Goal: Task Accomplishment & Management: Complete application form

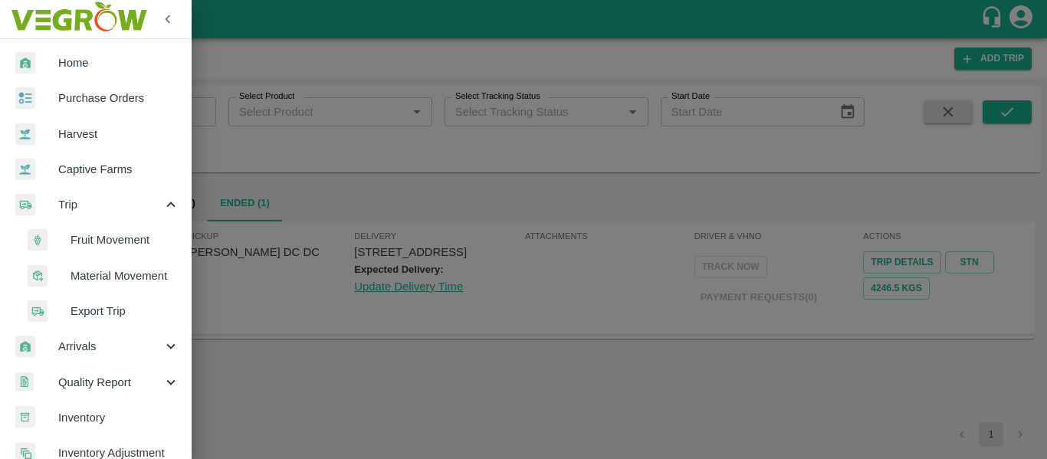
click at [123, 228] on li "Fruit Movement" at bounding box center [101, 239] width 179 height 35
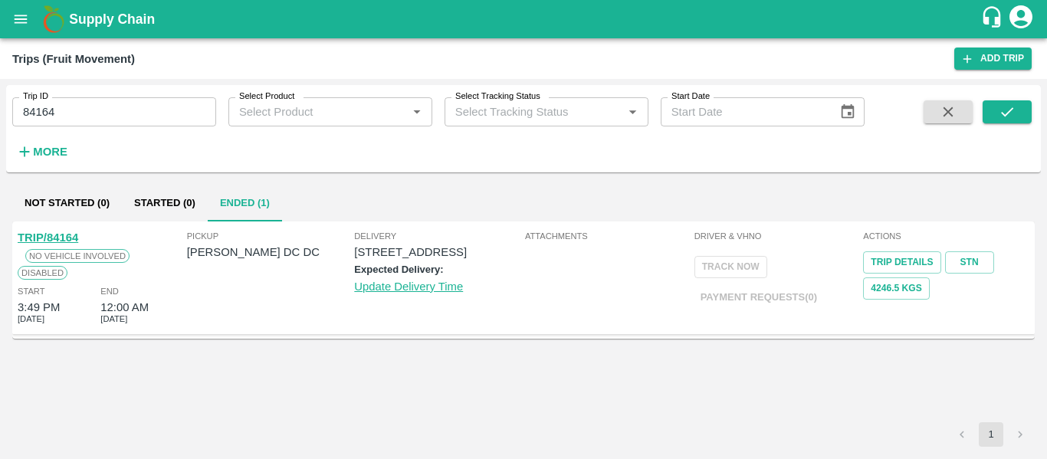
click at [66, 94] on div "Trip ID 84164 Trip ID" at bounding box center [108, 105] width 216 height 41
drag, startPoint x: 66, startPoint y: 94, endPoint x: 57, endPoint y: 116, distance: 23.1
click at [57, 116] on div "Trip ID 84164 Trip ID" at bounding box center [108, 105] width 216 height 41
click at [57, 116] on input "84164" at bounding box center [114, 111] width 204 height 29
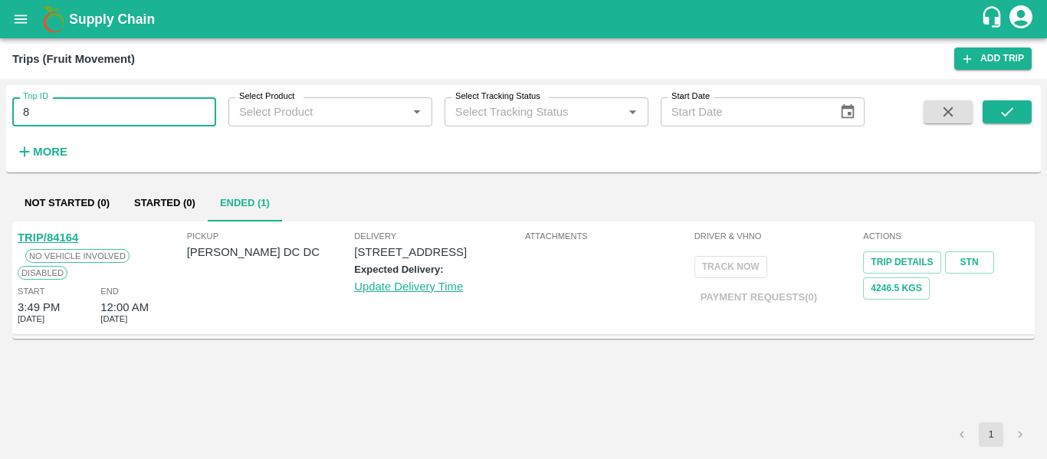
type input "8"
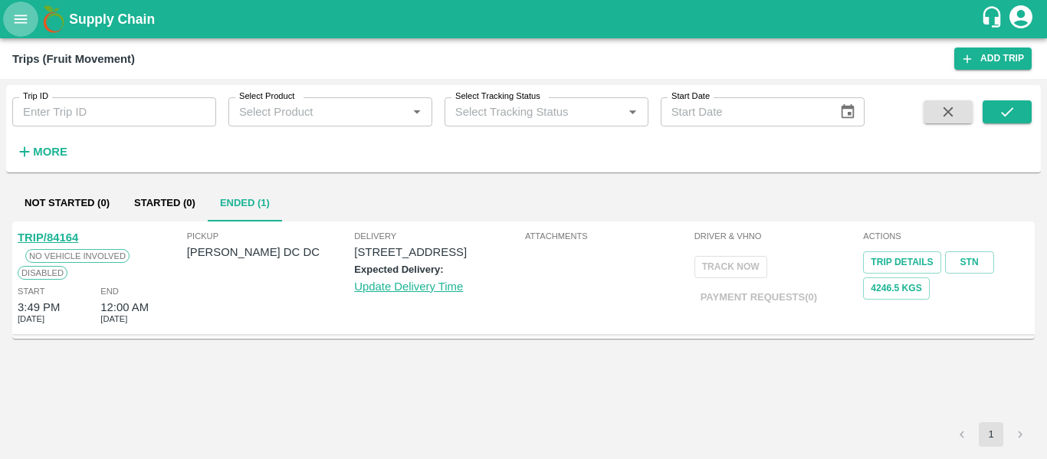
click at [17, 5] on button "open drawer" at bounding box center [20, 19] width 35 height 35
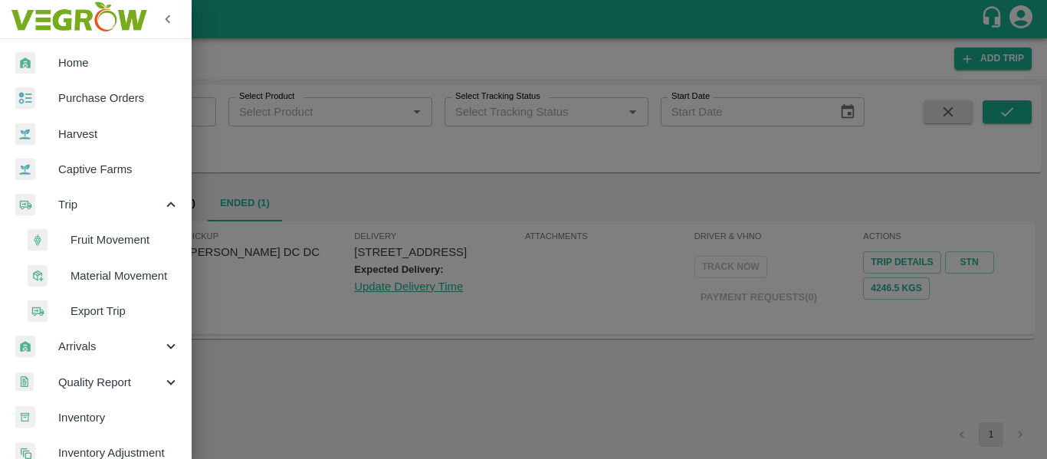
click at [133, 241] on span "Fruit Movement" at bounding box center [124, 239] width 109 height 17
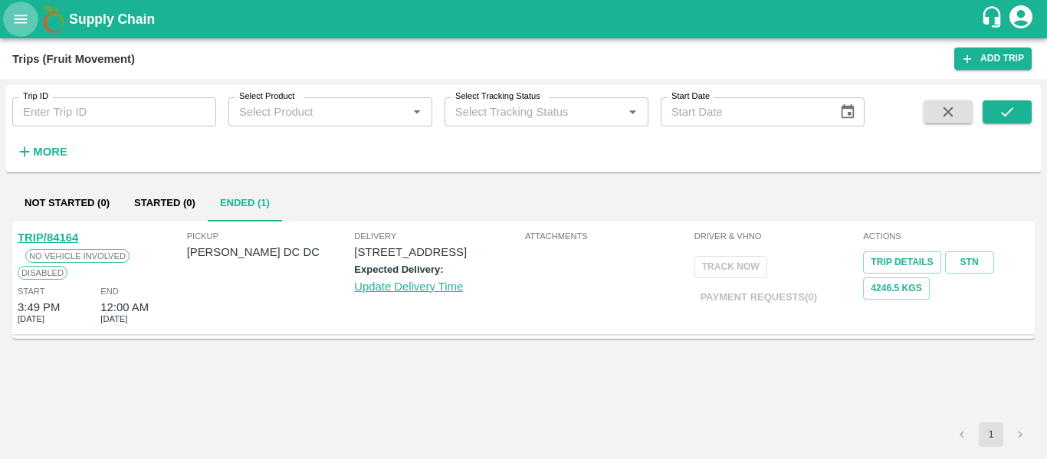
click at [12, 23] on icon "open drawer" at bounding box center [20, 19] width 17 height 17
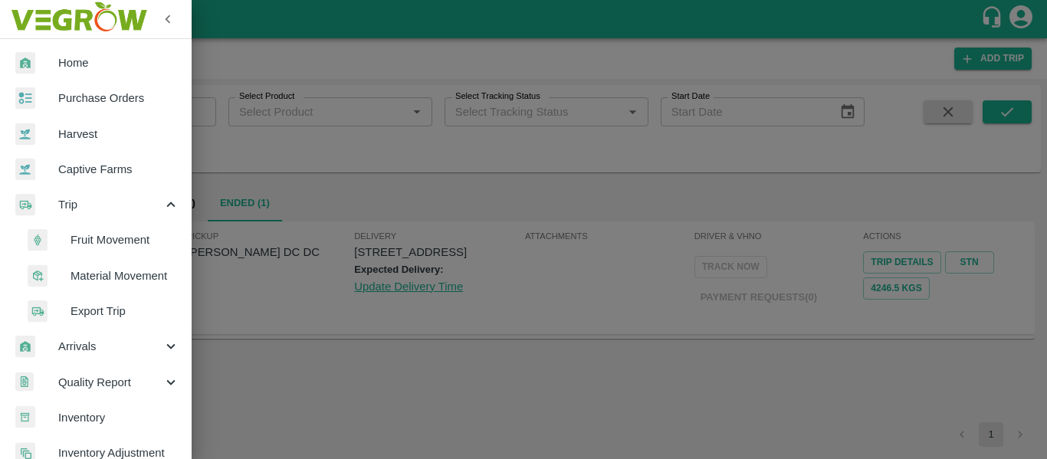
click at [110, 236] on span "Fruit Movement" at bounding box center [124, 239] width 109 height 17
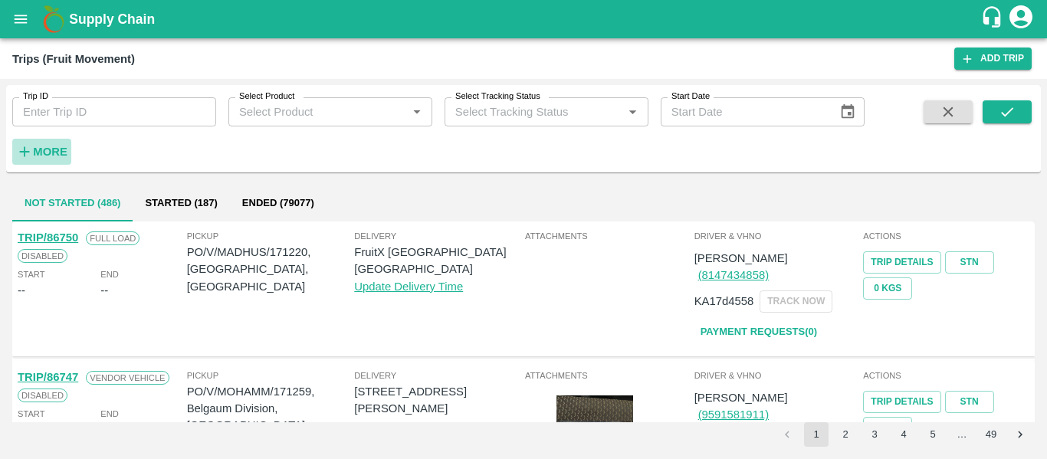
click at [43, 150] on strong "More" at bounding box center [50, 152] width 34 height 12
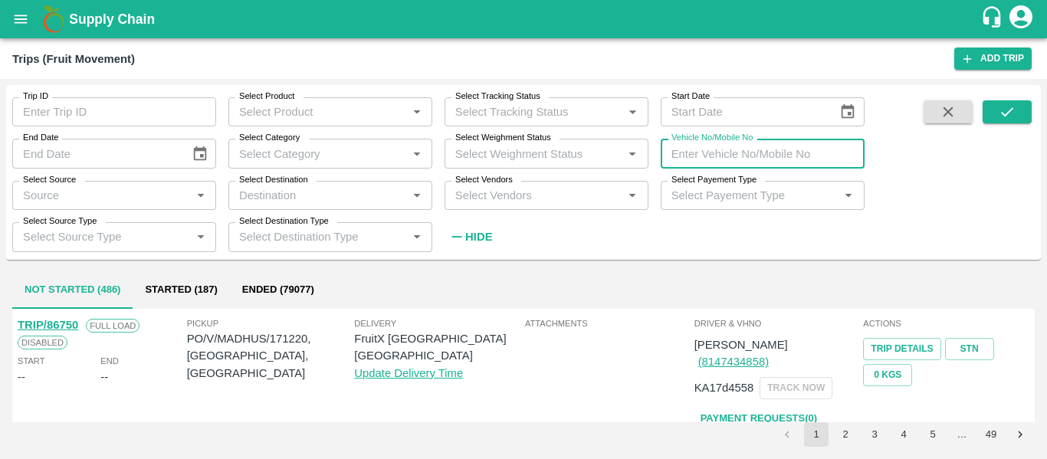
click at [723, 154] on input "Vehicle No/Mobile No" at bounding box center [763, 153] width 204 height 29
type input "2988"
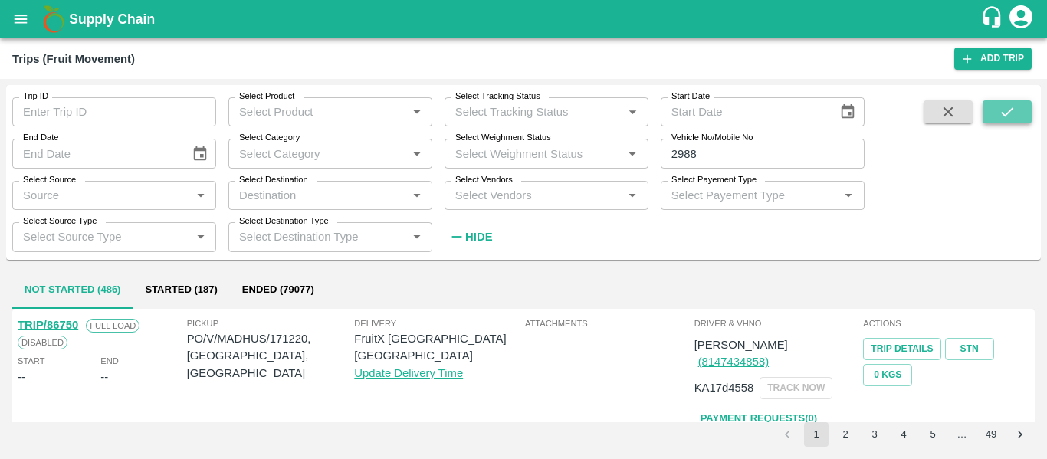
click at [1016, 110] on button "submit" at bounding box center [1006, 111] width 49 height 23
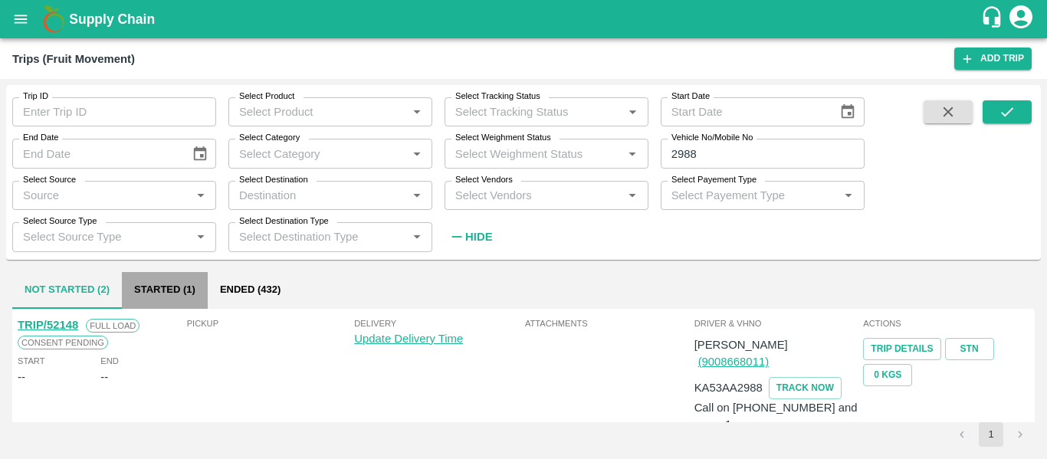
click at [159, 293] on button "Started (1)" at bounding box center [165, 290] width 86 height 37
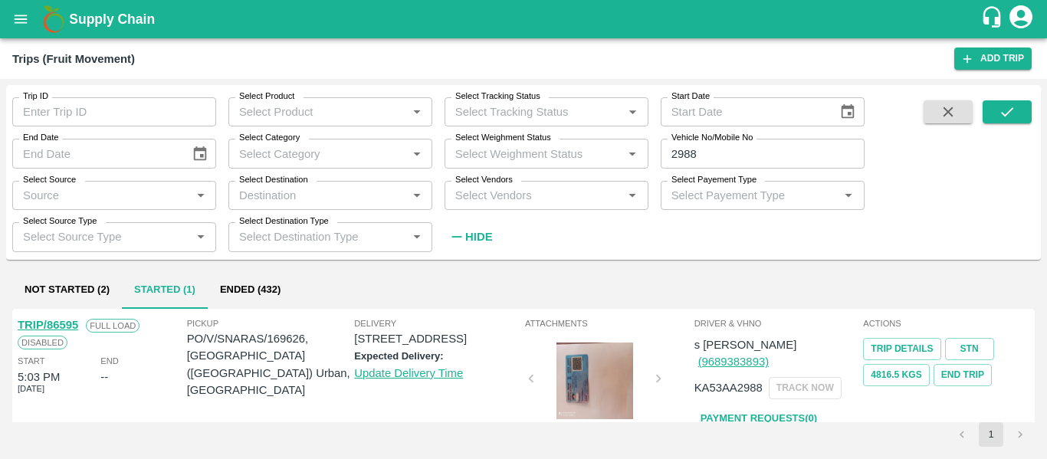
scroll to position [30, 0]
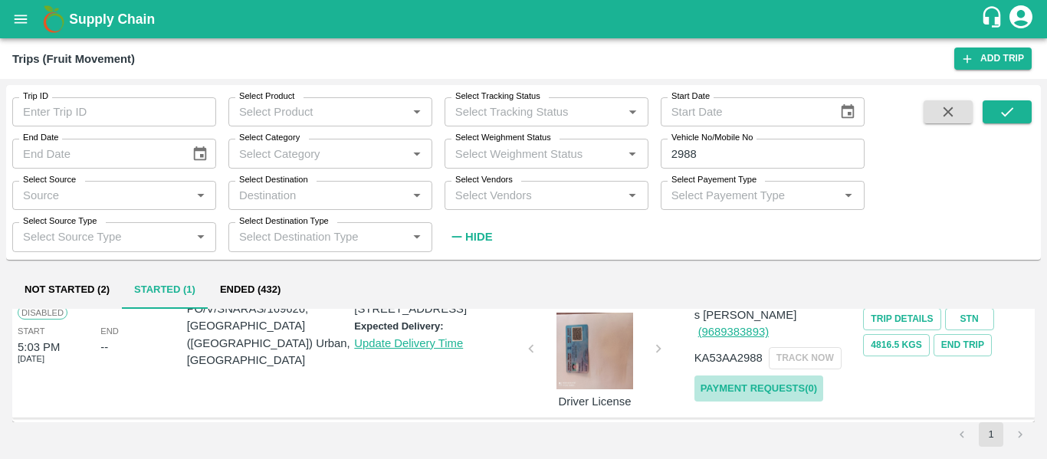
click at [783, 379] on link "Payment Requests( 0 )" at bounding box center [758, 388] width 129 height 27
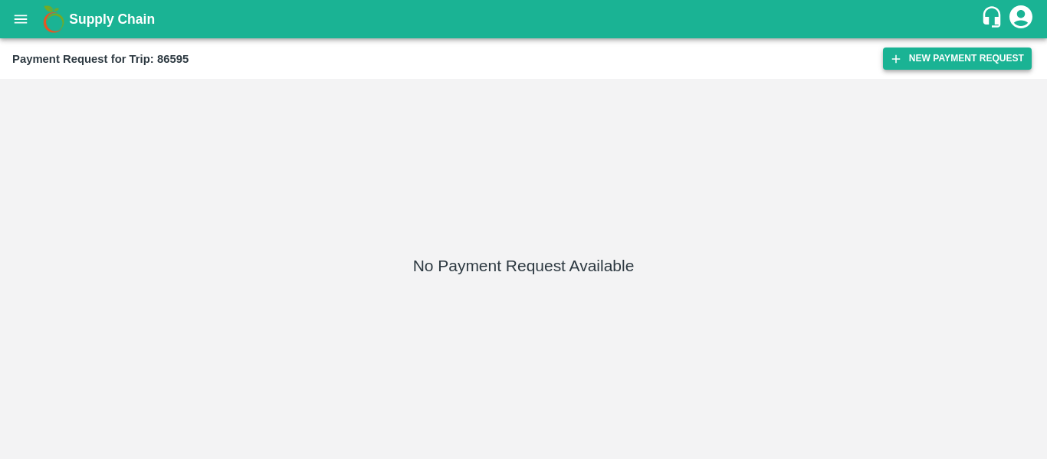
click at [956, 52] on button "New Payment Request" at bounding box center [957, 59] width 149 height 22
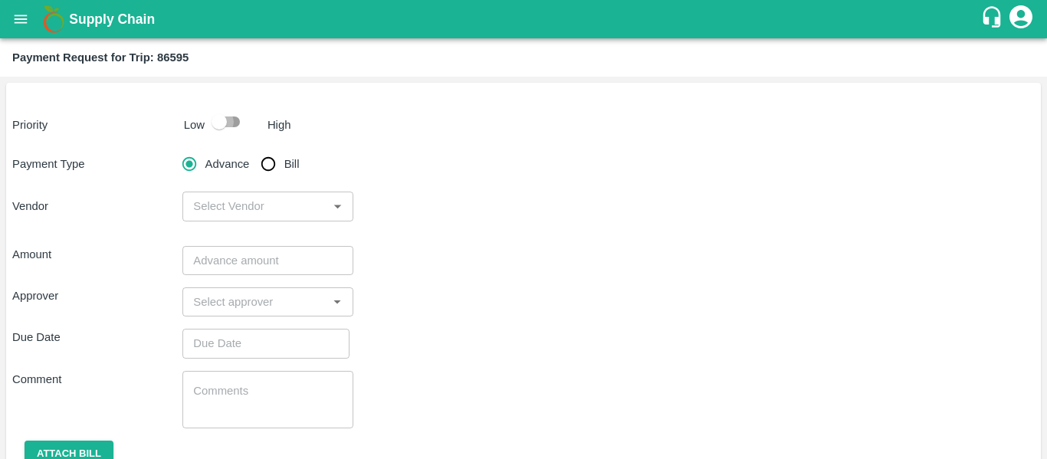
click at [235, 123] on input "checkbox" at bounding box center [218, 121] width 87 height 29
checkbox input "true"
click at [267, 169] on input "Bill" at bounding box center [268, 164] width 31 height 31
radio input "true"
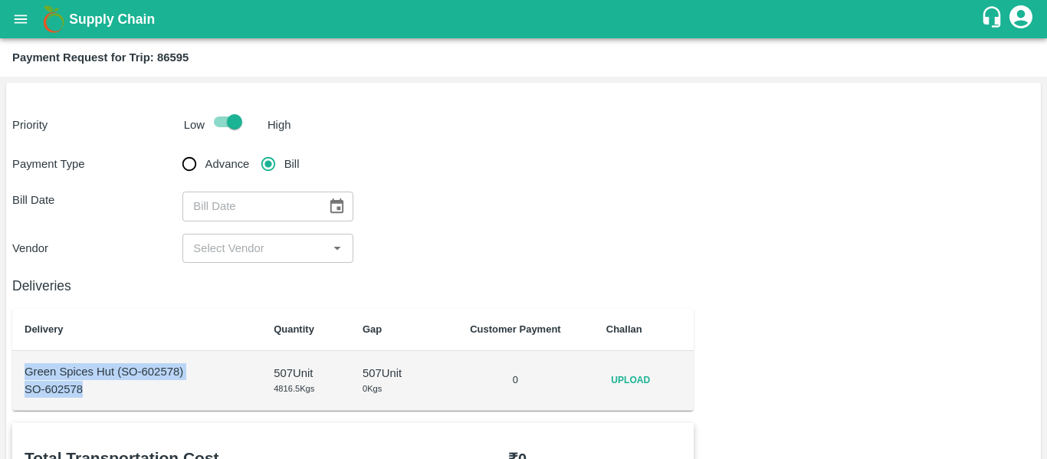
drag, startPoint x: 89, startPoint y: 396, endPoint x: 20, endPoint y: 374, distance: 72.5
click at [20, 374] on td "Green Spices Hut (SO-602578) SO-602578" at bounding box center [136, 381] width 249 height 60
copy td "Green Spices Hut (SO-602578) SO-602578"
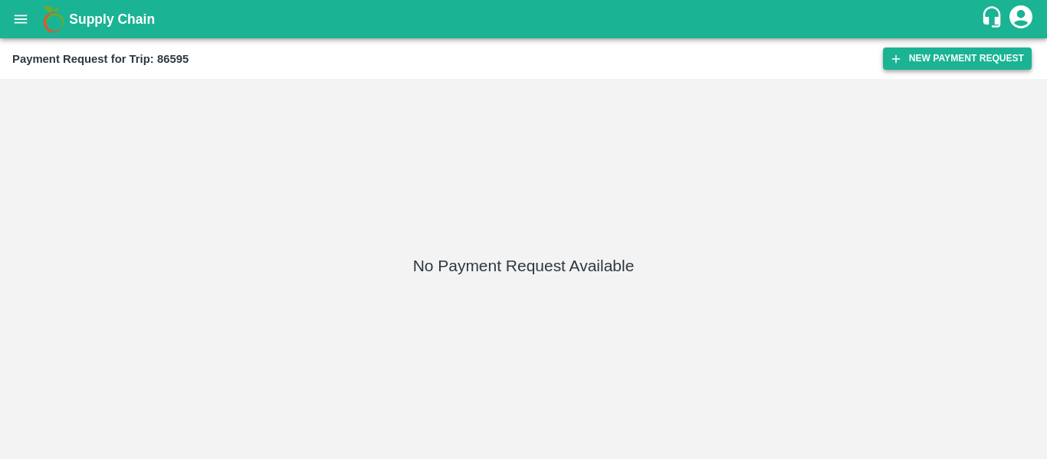
click at [955, 48] on div "Payment Request for Trip: 86595 New Payment Request" at bounding box center [523, 58] width 1047 height 41
click at [955, 48] on button "New Payment Request" at bounding box center [957, 59] width 149 height 22
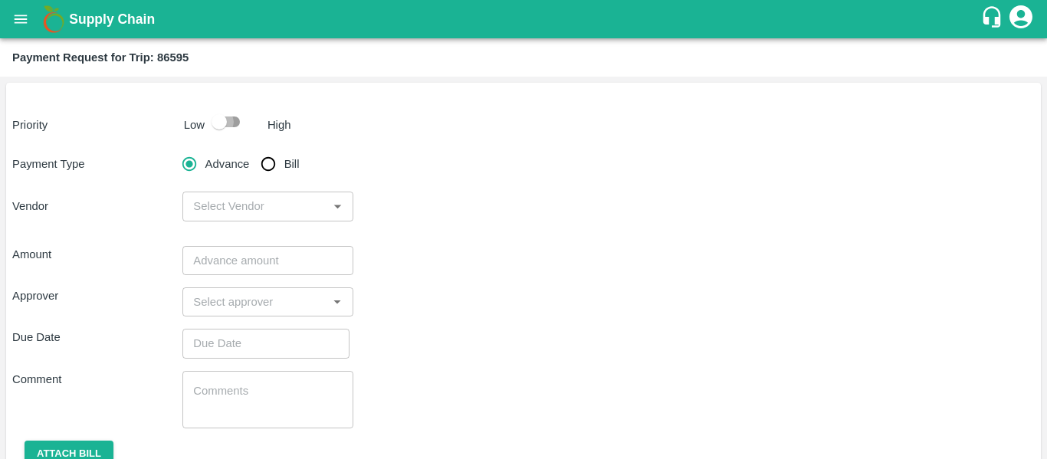
click at [232, 127] on input "checkbox" at bounding box center [218, 121] width 87 height 29
checkbox input "true"
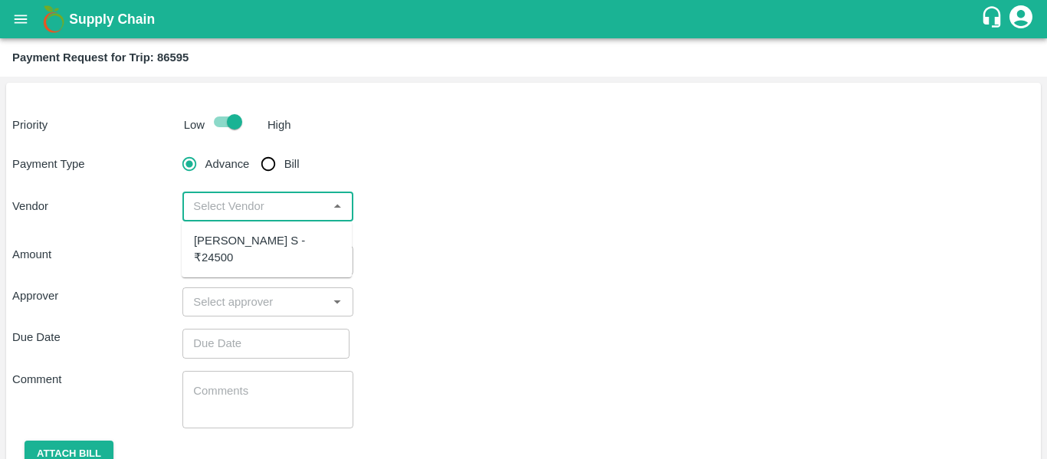
click at [268, 199] on input "input" at bounding box center [255, 206] width 136 height 20
click at [293, 232] on div "Lokesha S - ₹24500" at bounding box center [267, 249] width 146 height 34
type input "Lokesha S - ₹24500"
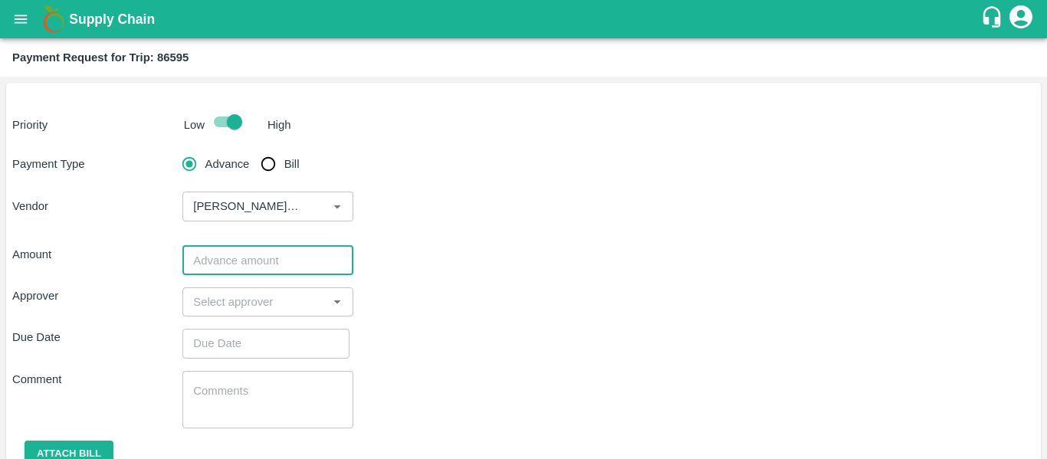
click at [260, 257] on input "number" at bounding box center [267, 260] width 170 height 29
type input "24500"
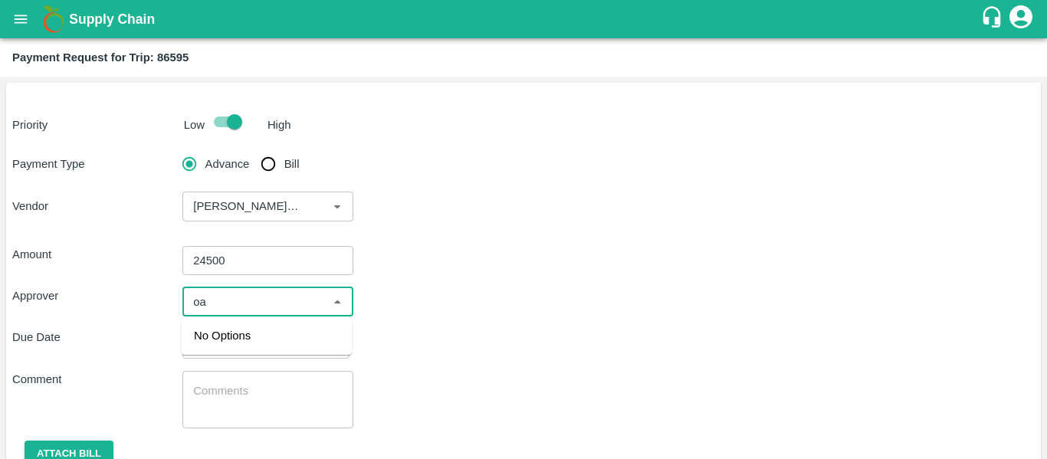
type input "o"
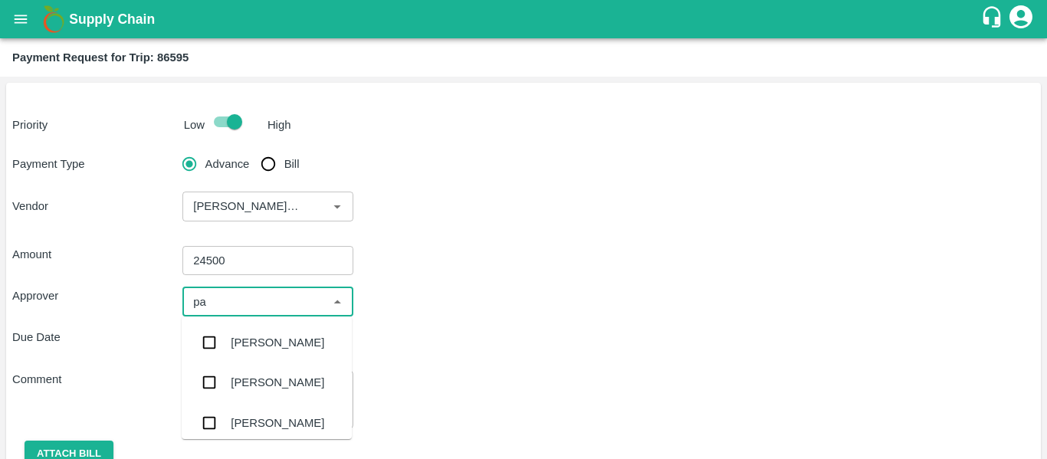
type input "pal"
click at [274, 351] on div "[PERSON_NAME]" at bounding box center [277, 342] width 93 height 17
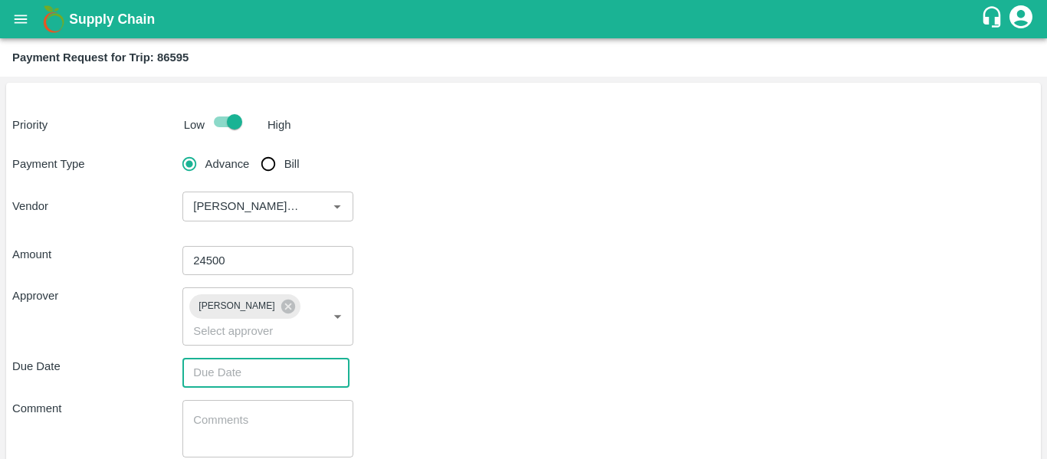
type input "DD/MM/YYYY hh:mm aa"
click at [224, 372] on input "DD/MM/YYYY hh:mm aa" at bounding box center [260, 372] width 156 height 29
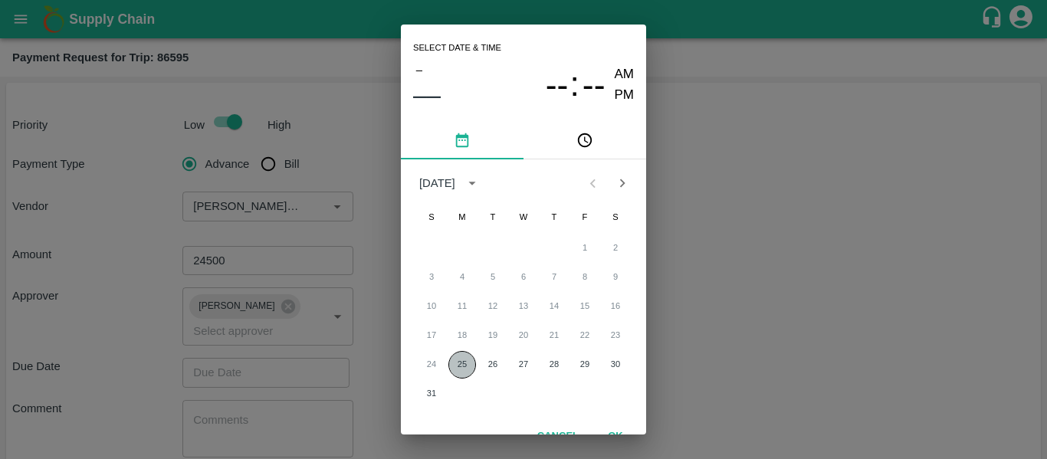
click at [451, 359] on button "25" at bounding box center [462, 365] width 28 height 28
type input "[DATE] 12:00 AM"
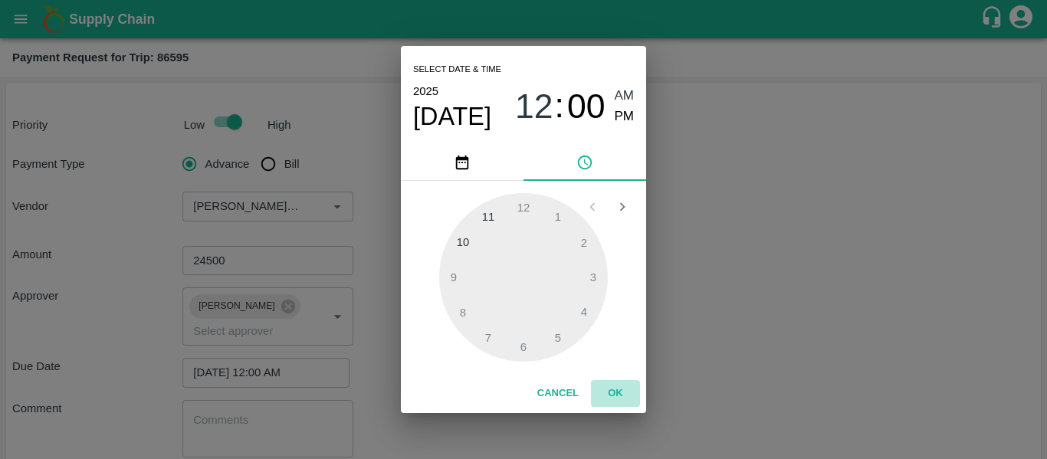
click at [611, 395] on button "OK" at bounding box center [615, 393] width 49 height 27
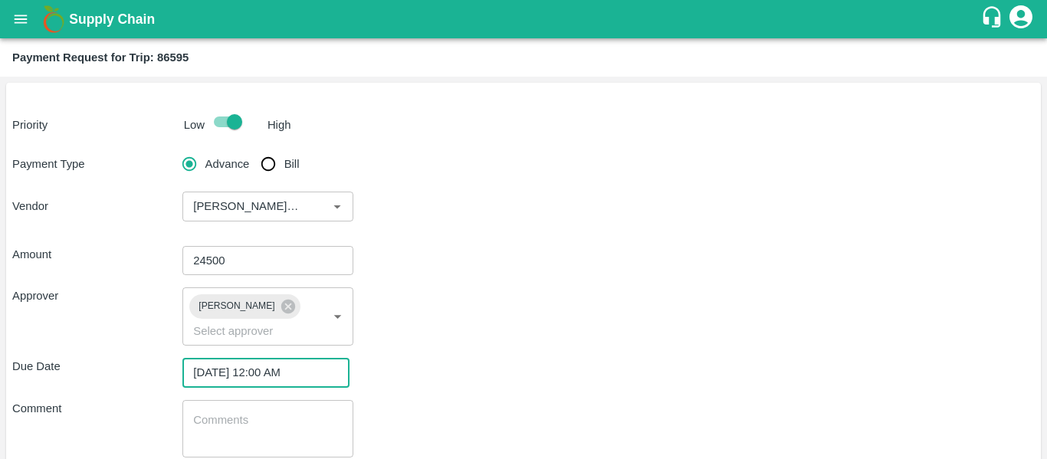
click at [243, 425] on textarea at bounding box center [267, 428] width 149 height 32
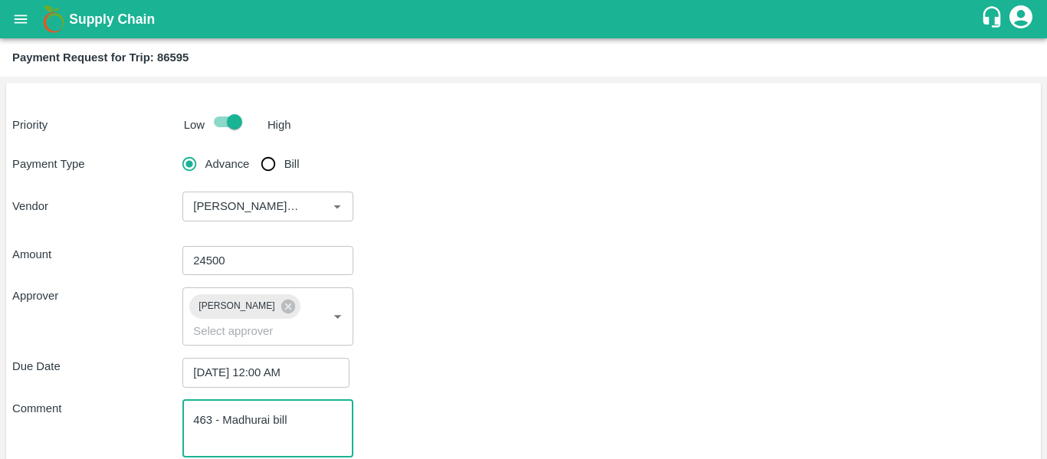
scroll to position [94, 0]
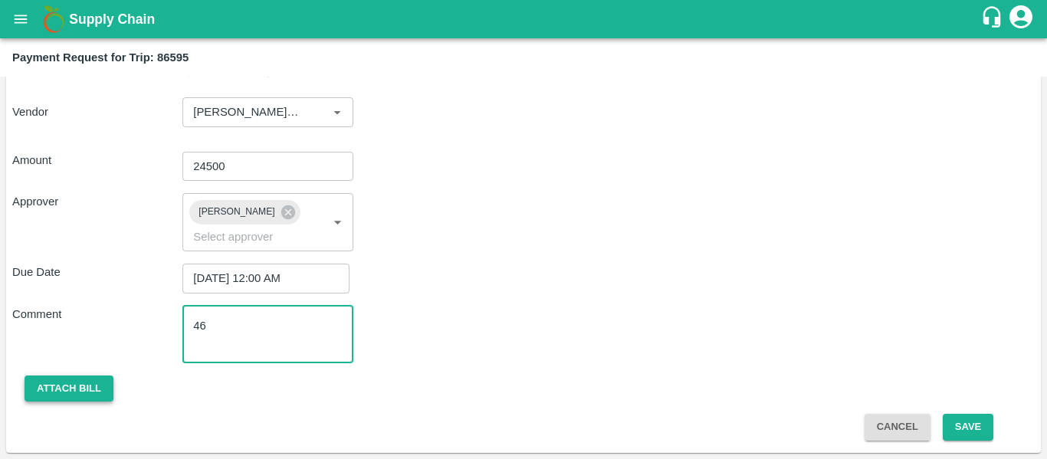
type textarea "4"
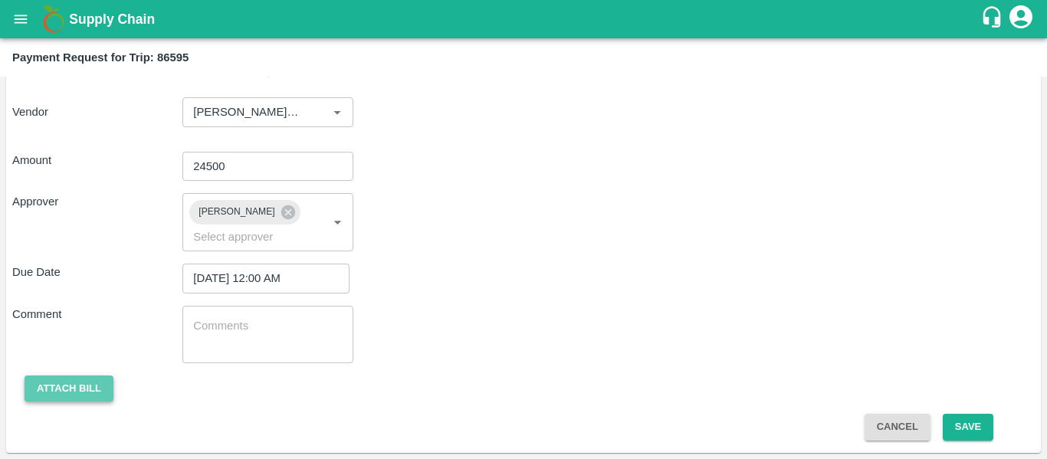
click at [72, 383] on button "Attach bill" at bounding box center [69, 388] width 89 height 27
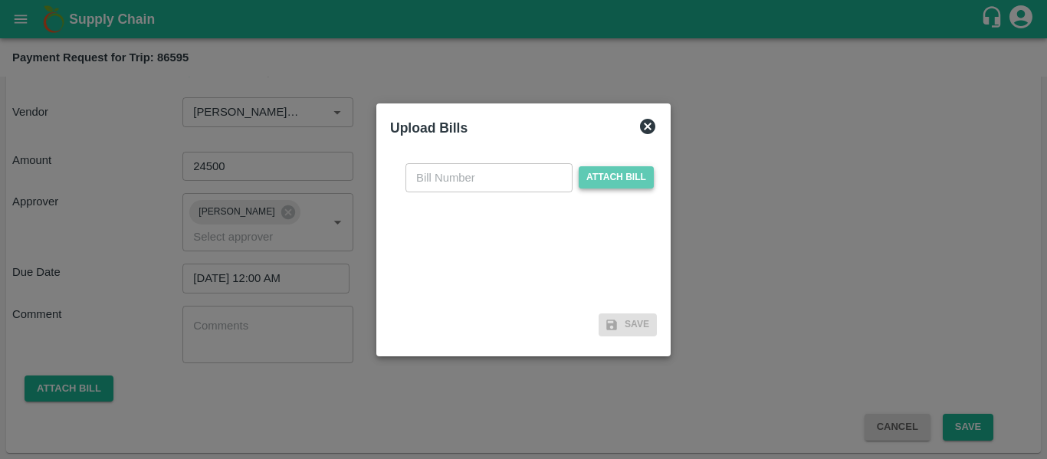
click at [609, 185] on span "Attach bill" at bounding box center [616, 177] width 75 height 22
click at [0, 0] on input "Attach bill" at bounding box center [0, 0] width 0 height 0
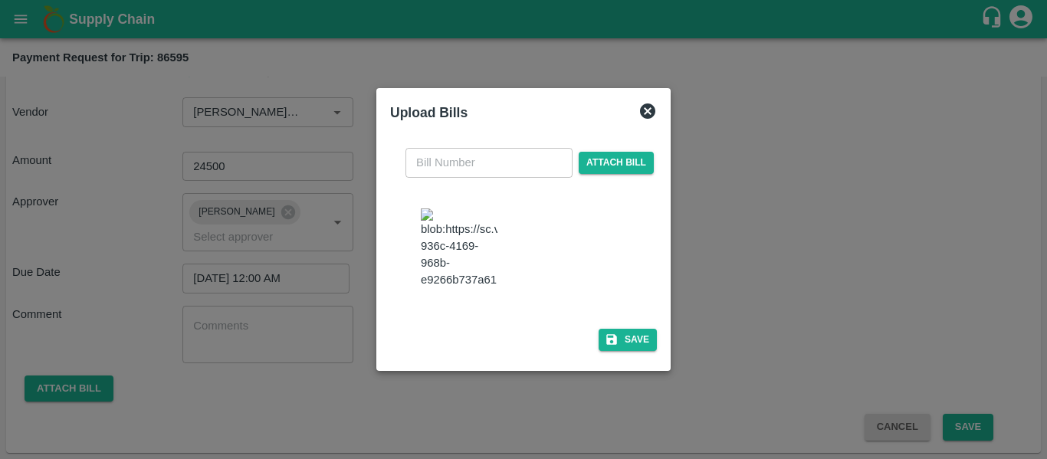
click at [483, 231] on img at bounding box center [459, 248] width 77 height 80
click at [474, 157] on input "text" at bounding box center [488, 162] width 167 height 29
type input "463"
click at [627, 351] on button "Save" at bounding box center [627, 340] width 58 height 22
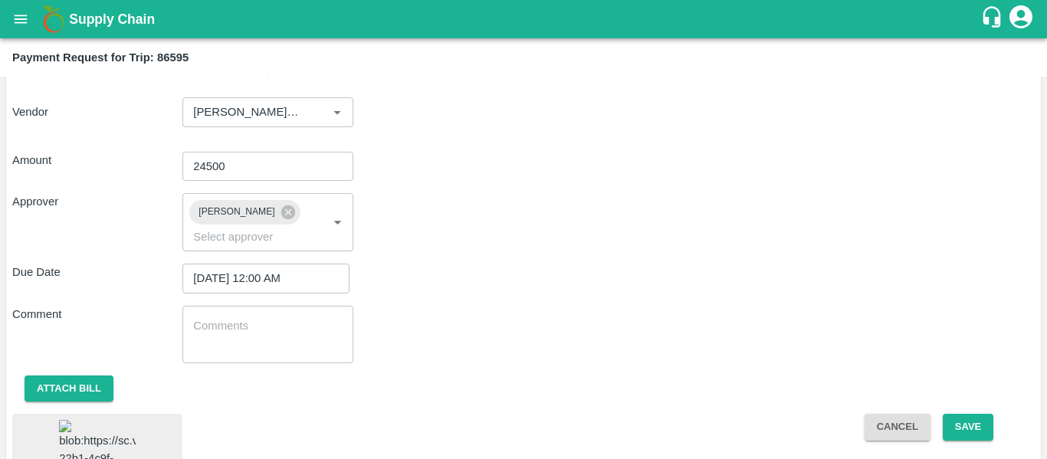
scroll to position [200, 0]
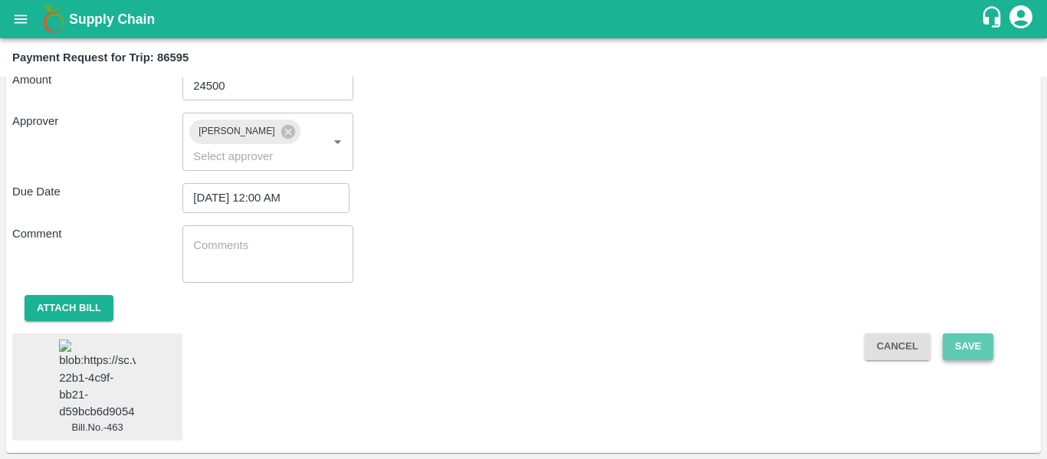
click at [979, 333] on button "Save" at bounding box center [968, 346] width 51 height 27
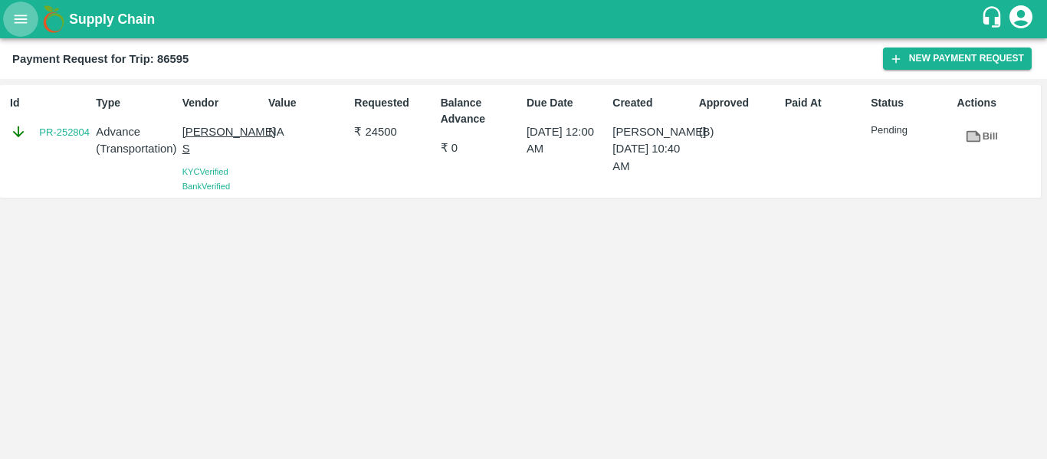
click at [25, 20] on icon "open drawer" at bounding box center [20, 19] width 17 height 17
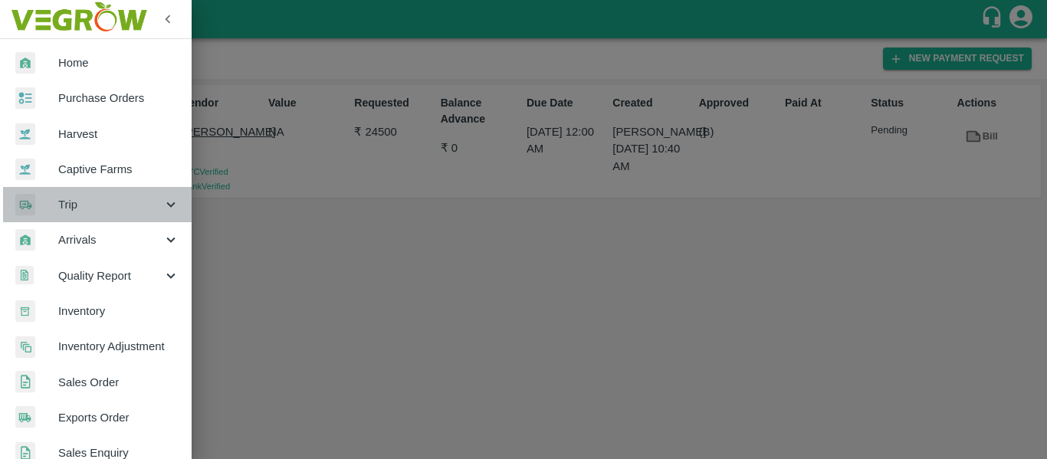
click at [162, 208] on icon at bounding box center [170, 204] width 17 height 17
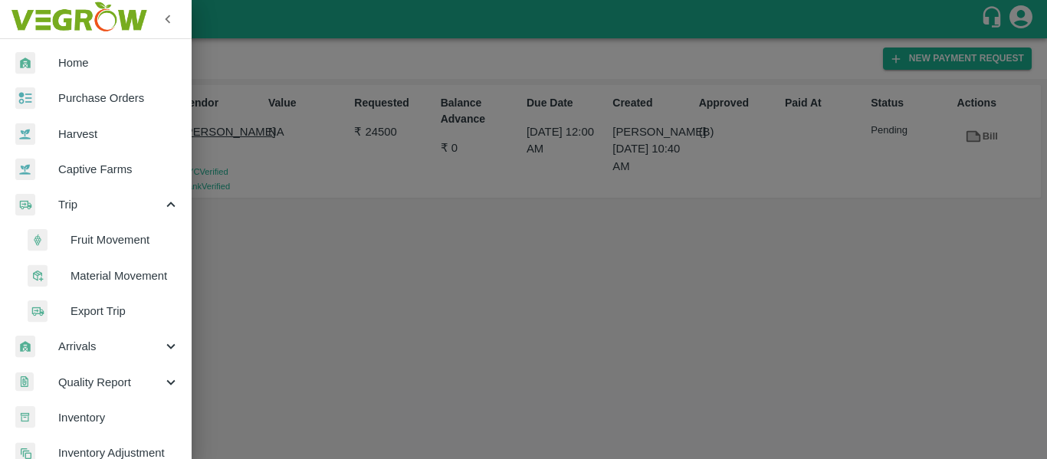
click at [127, 243] on span "Fruit Movement" at bounding box center [124, 239] width 109 height 17
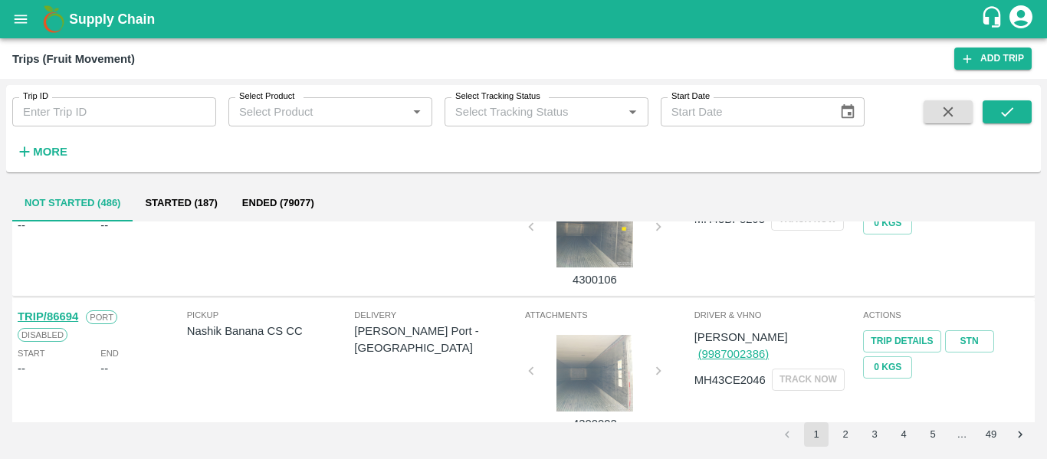
scroll to position [1180, 0]
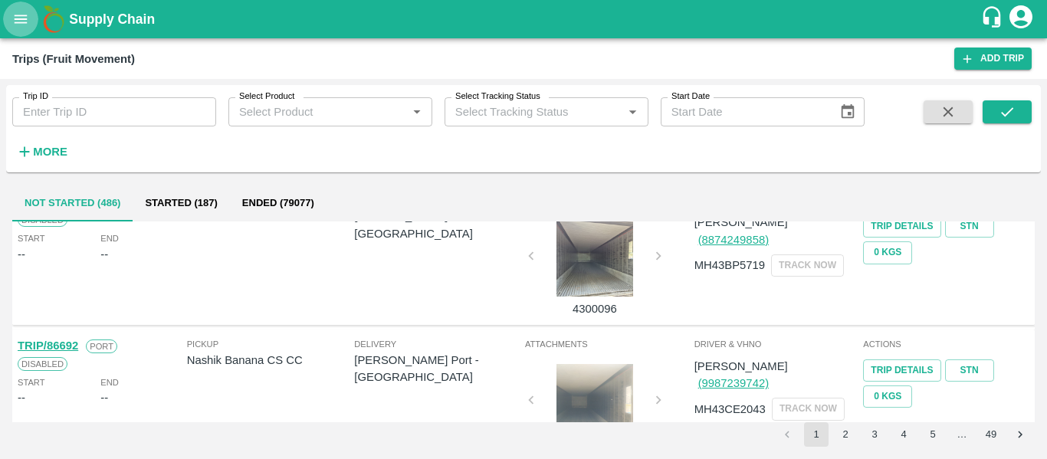
click at [22, 30] on button "open drawer" at bounding box center [20, 19] width 35 height 35
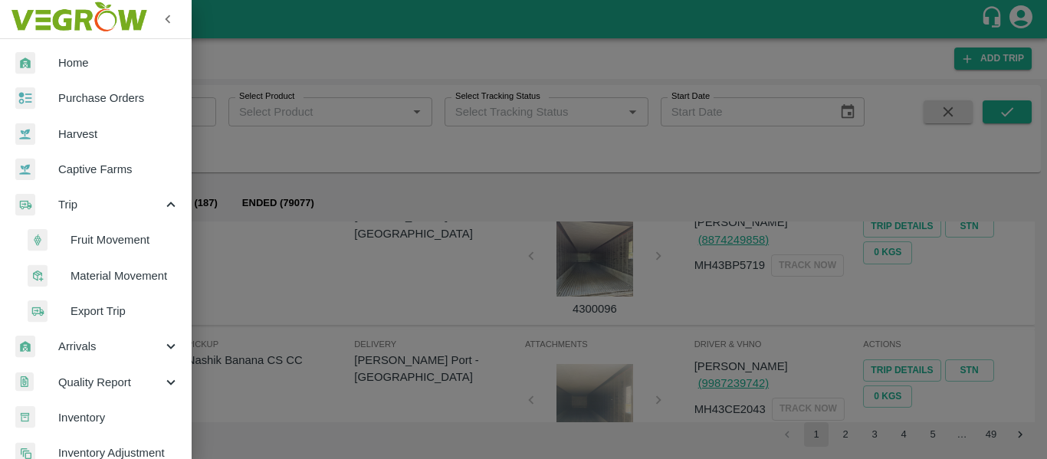
scroll to position [520, 0]
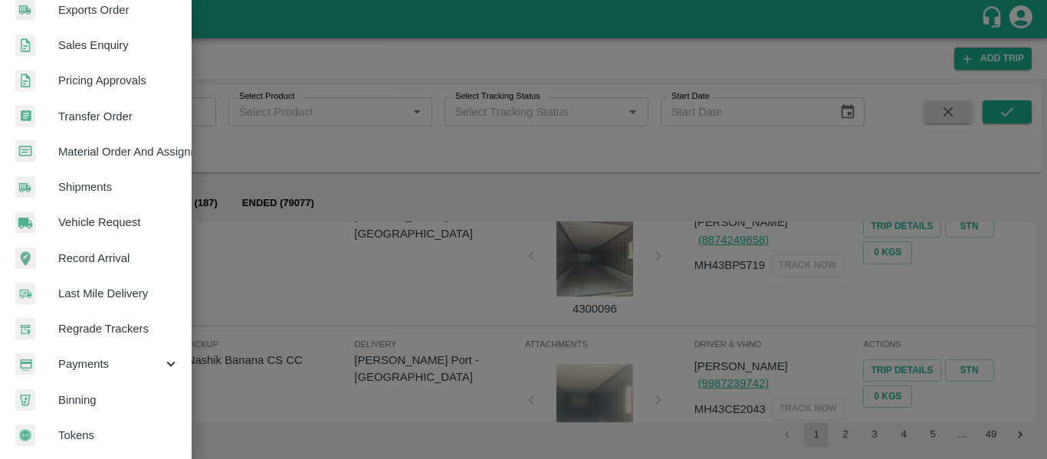
click at [148, 361] on span "Payments" at bounding box center [110, 364] width 104 height 17
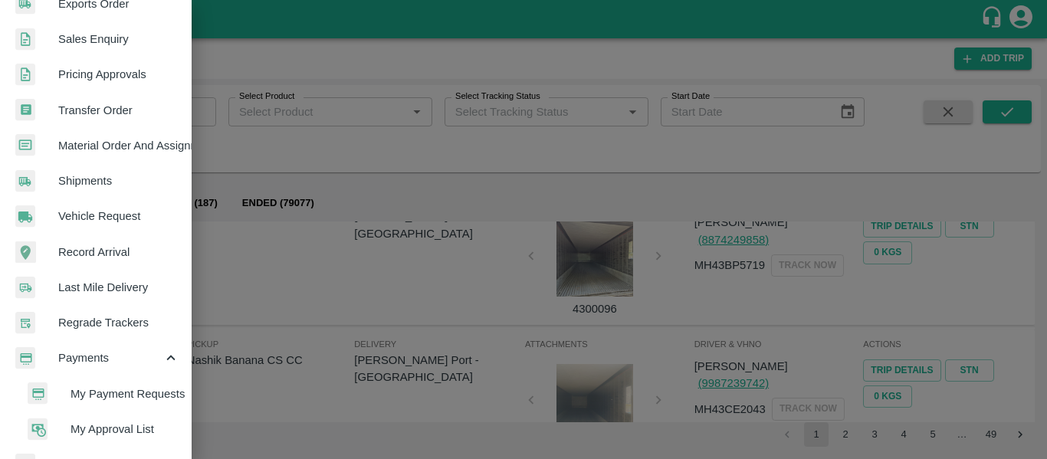
click at [122, 394] on span "My Payment Requests" at bounding box center [124, 393] width 109 height 17
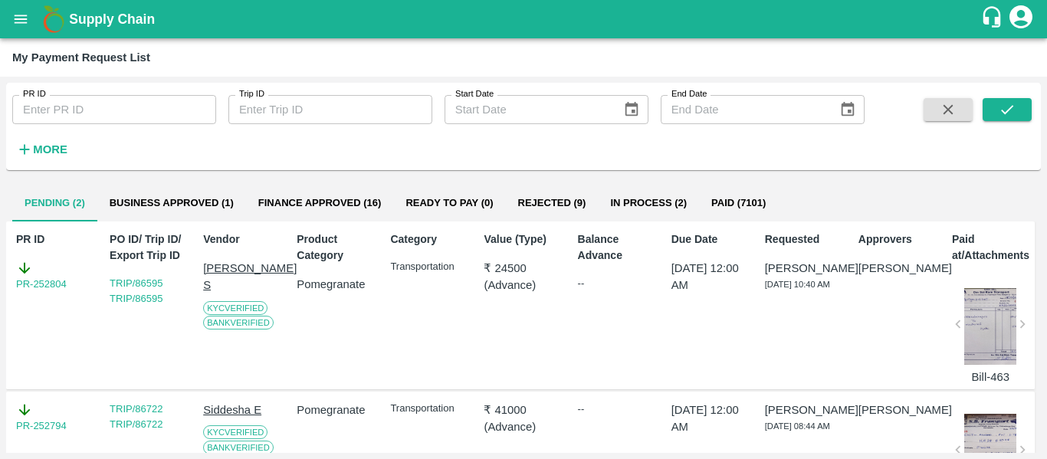
scroll to position [25, 0]
click at [205, 211] on button "Business Approved (1)" at bounding box center [171, 202] width 149 height 37
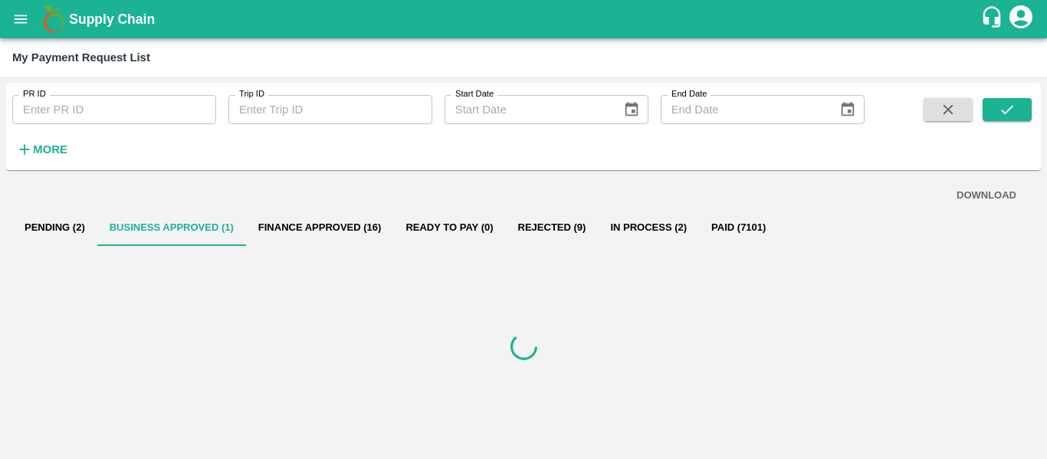
scroll to position [0, 0]
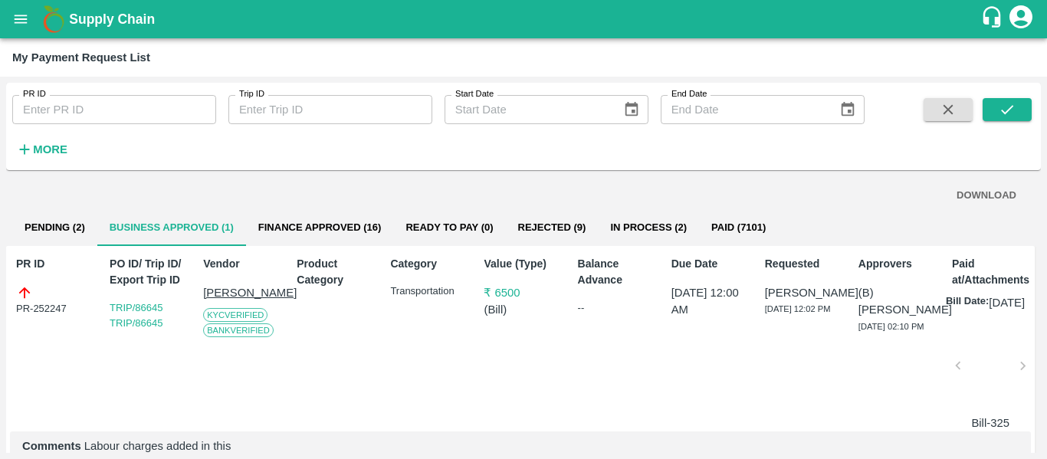
click at [73, 228] on button "Pending (2)" at bounding box center [54, 227] width 85 height 37
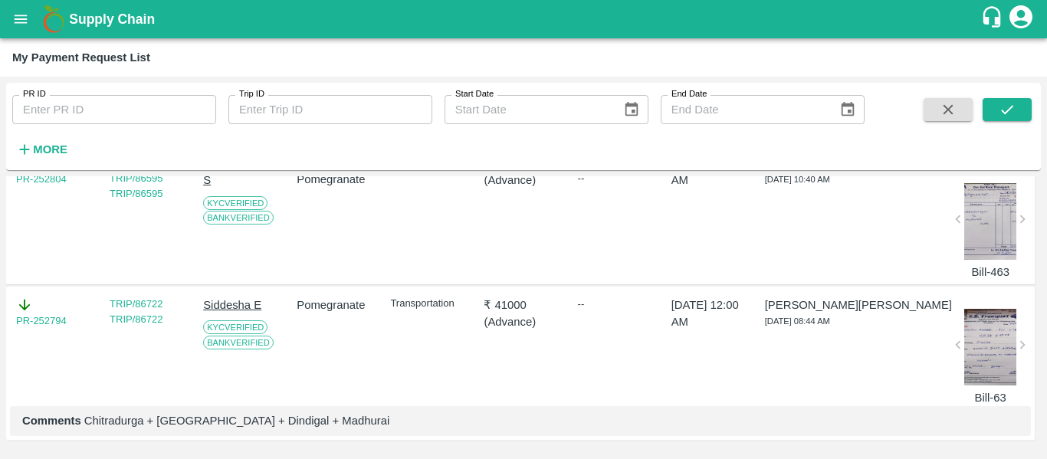
scroll to position [148, 0]
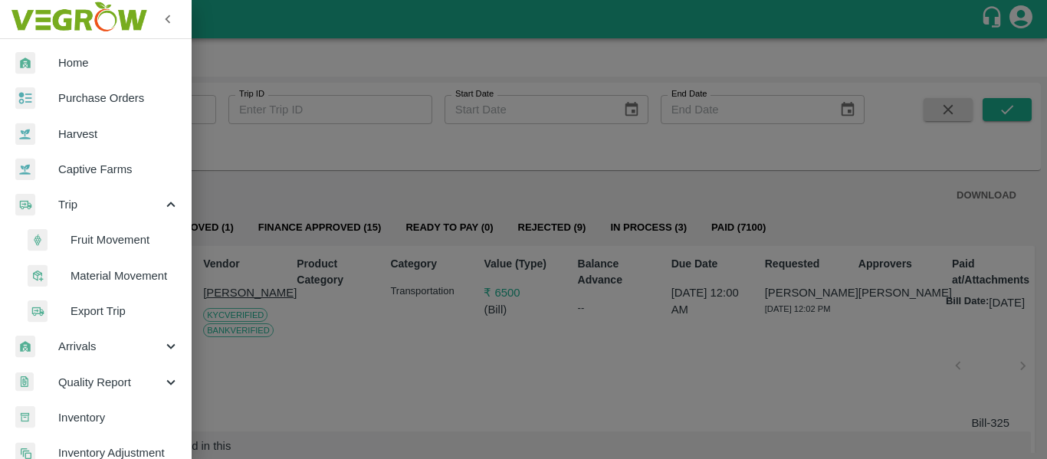
click at [116, 242] on span "Fruit Movement" at bounding box center [124, 239] width 109 height 17
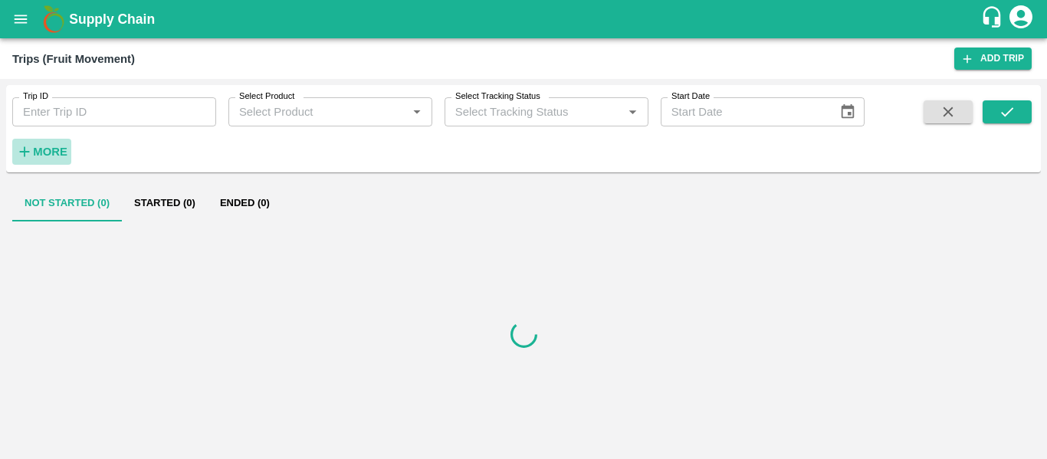
click at [54, 149] on strong "More" at bounding box center [50, 152] width 34 height 12
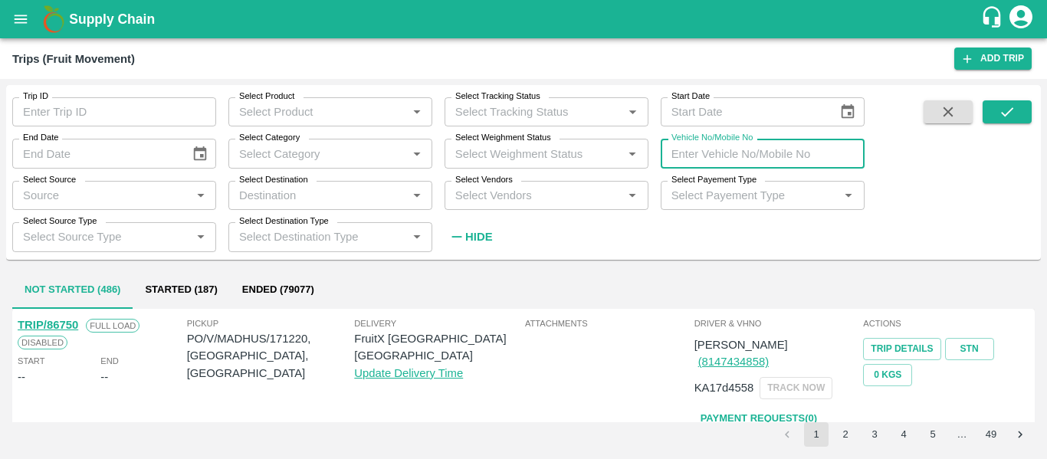
click at [694, 162] on input "Vehicle No/Mobile No" at bounding box center [763, 153] width 204 height 29
type input "4558"
click at [1012, 109] on icon "submit" at bounding box center [1007, 111] width 12 height 9
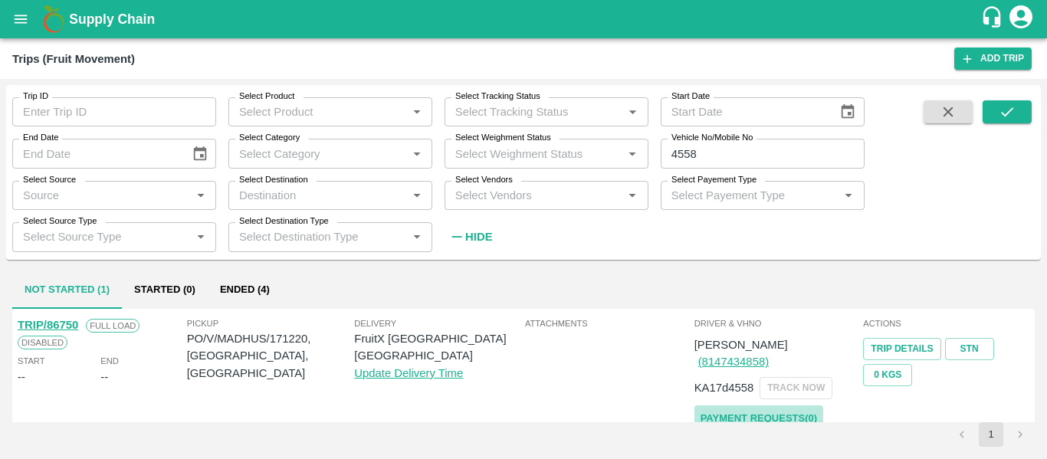
click at [768, 405] on link "Payment Requests( 0 )" at bounding box center [758, 418] width 129 height 27
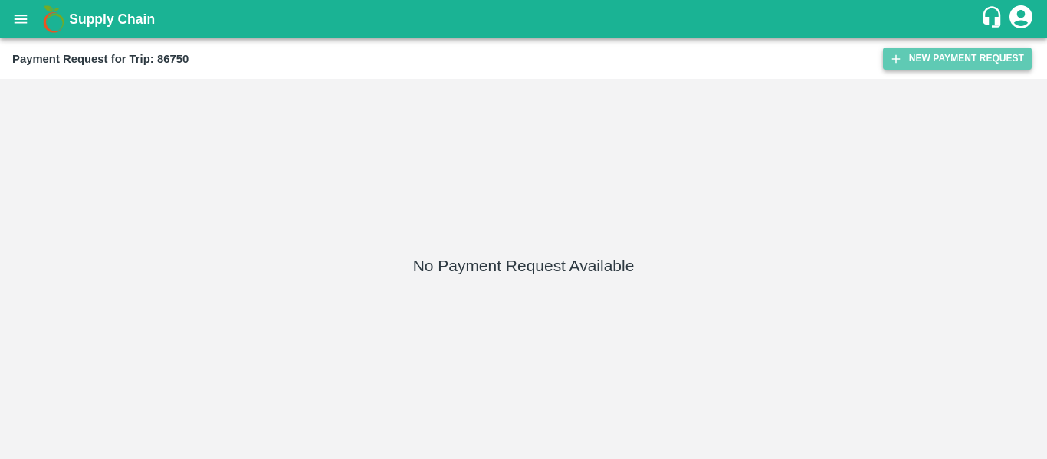
click at [927, 63] on button "New Payment Request" at bounding box center [957, 59] width 149 height 22
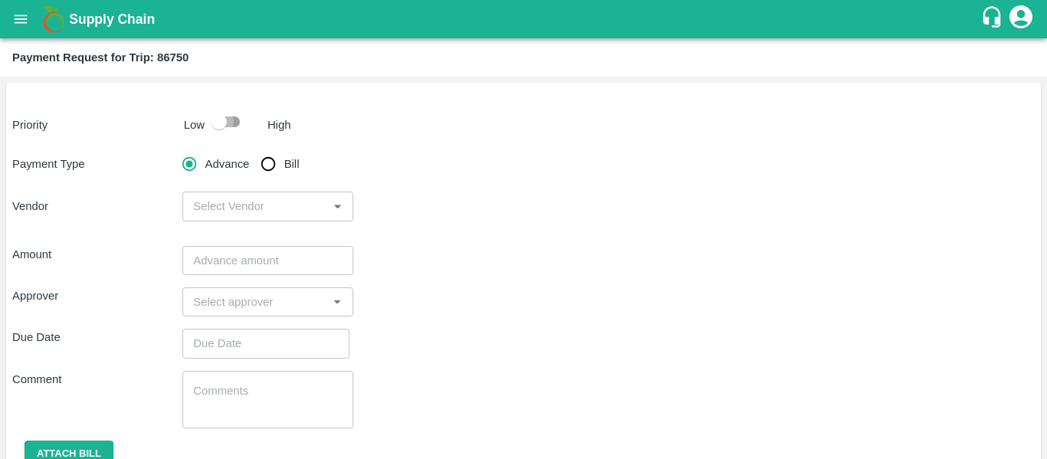
click at [231, 124] on input "checkbox" at bounding box center [218, 121] width 87 height 29
checkbox input "true"
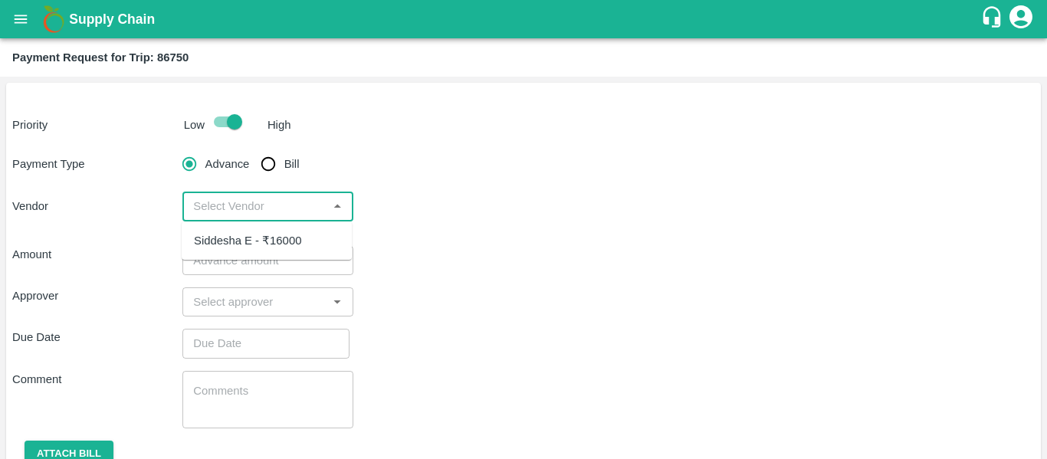
click at [288, 208] on input "input" at bounding box center [255, 206] width 136 height 20
click at [280, 251] on div "Siddesha E - ₹16000" at bounding box center [267, 241] width 170 height 26
type input "Siddesha E - ₹16000"
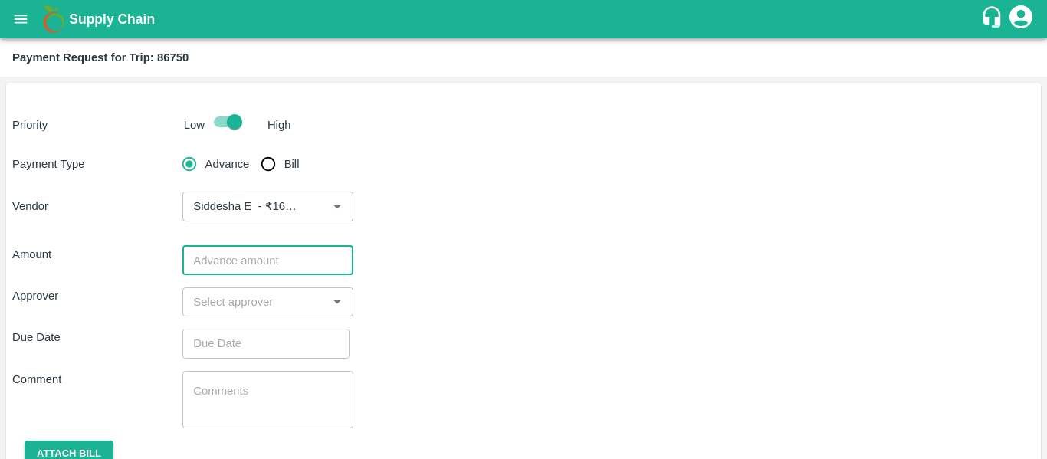
click at [249, 252] on input "number" at bounding box center [267, 260] width 170 height 29
type input "14000"
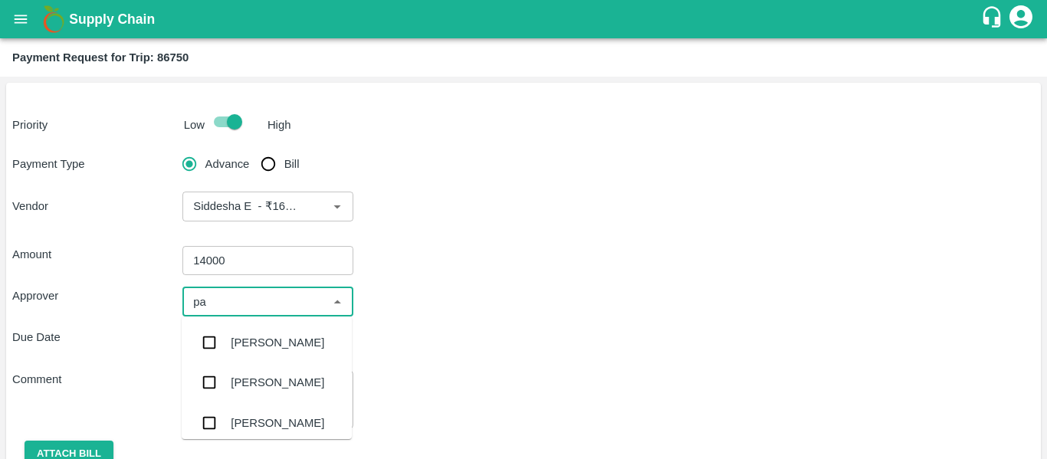
type input "pal"
click at [251, 346] on div "[PERSON_NAME]" at bounding box center [277, 342] width 93 height 17
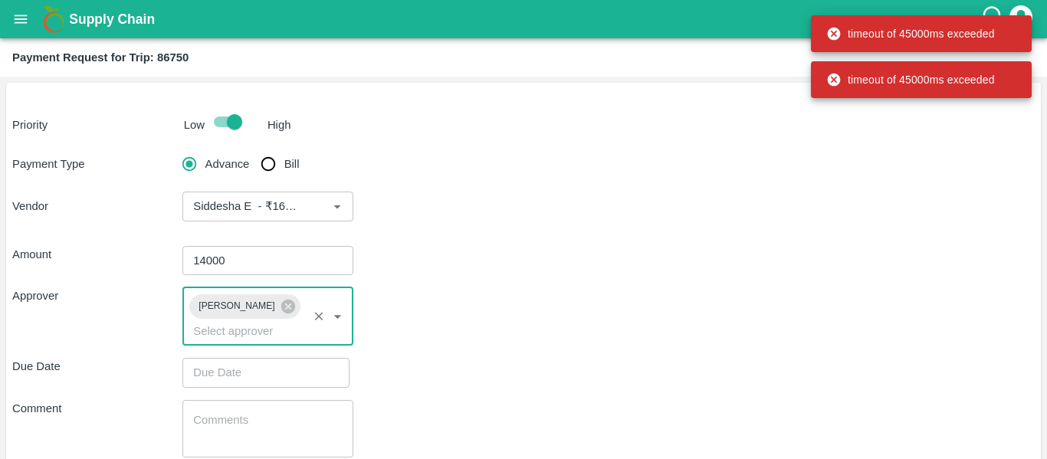
type input "DD/MM/YYYY hh:mm aa"
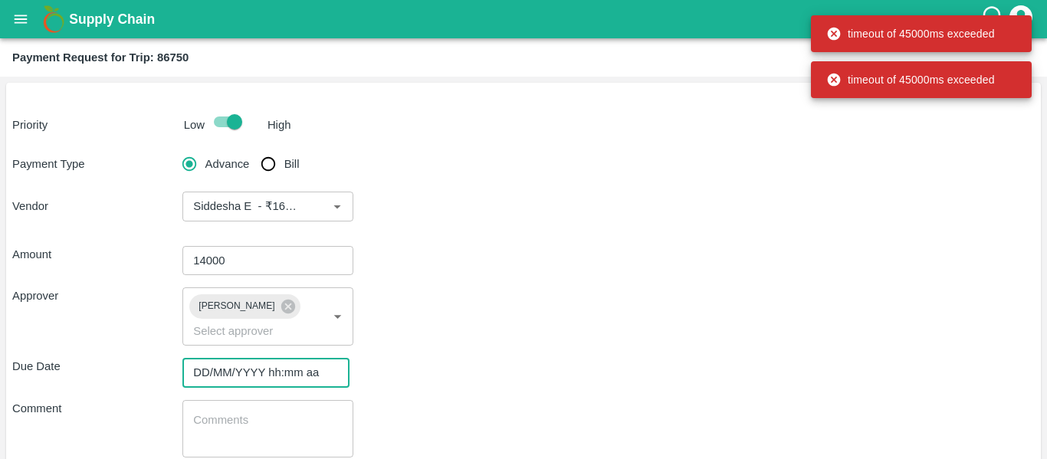
click at [250, 369] on input "DD/MM/YYYY hh:mm aa" at bounding box center [260, 372] width 156 height 29
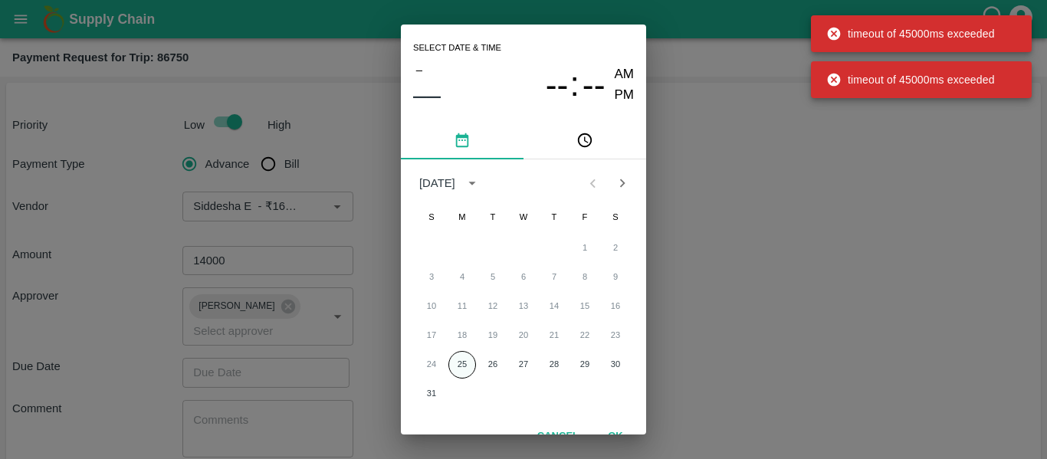
click at [464, 373] on button "25" at bounding box center [462, 365] width 28 height 28
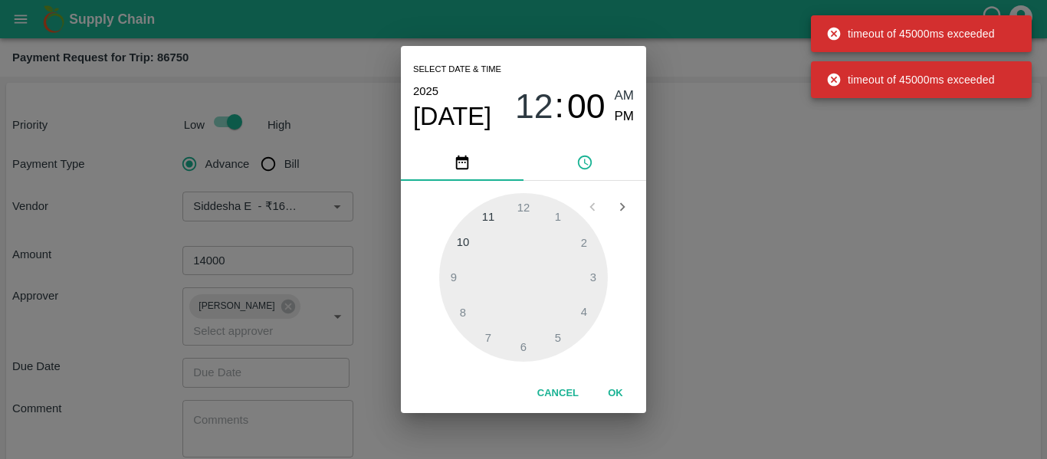
type input "[DATE] 12:00 AM"
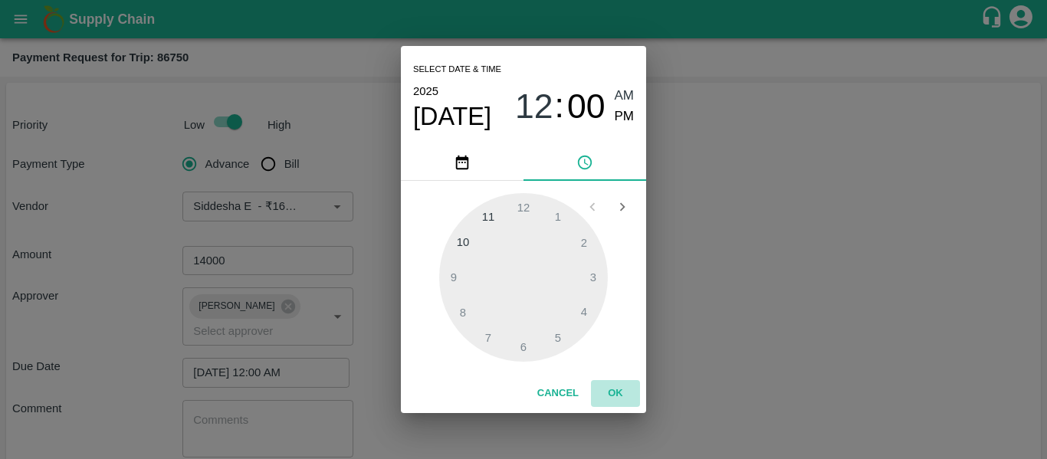
click at [613, 385] on button "OK" at bounding box center [615, 393] width 49 height 27
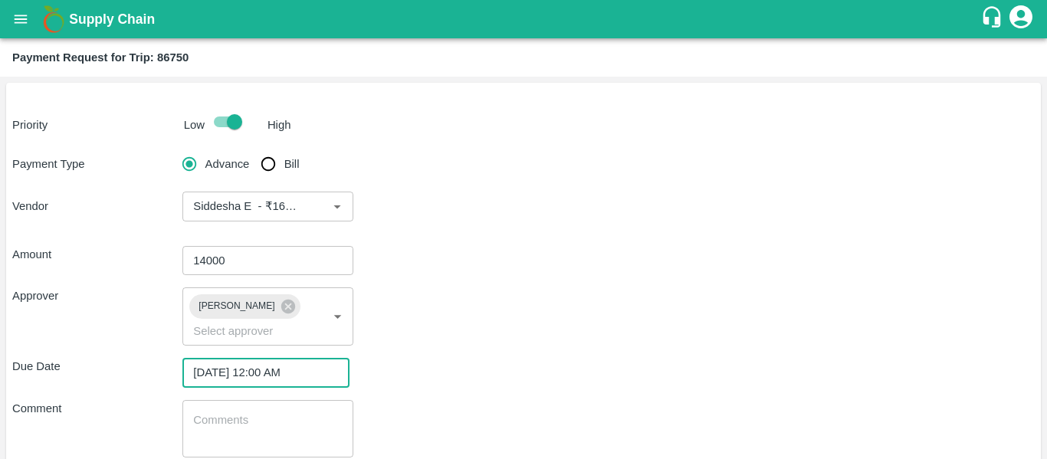
scroll to position [94, 0]
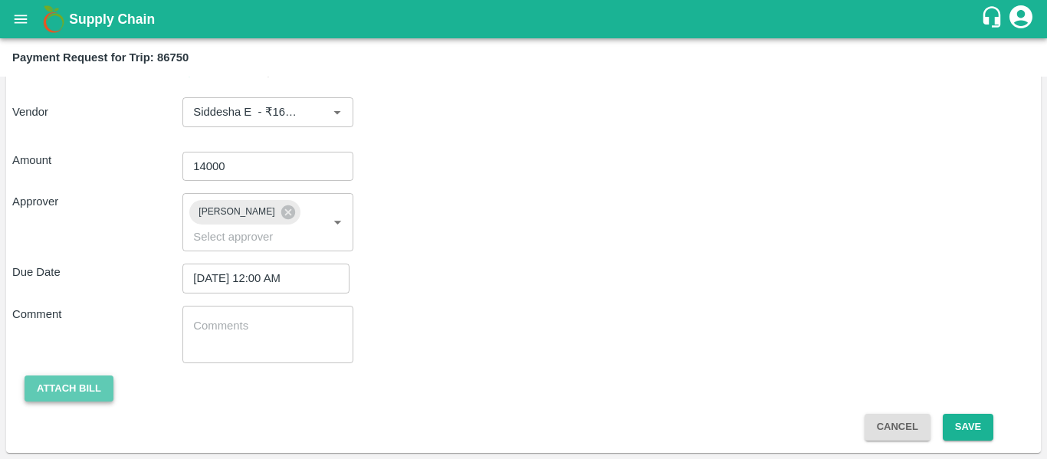
click at [46, 378] on button "Attach bill" at bounding box center [69, 388] width 89 height 27
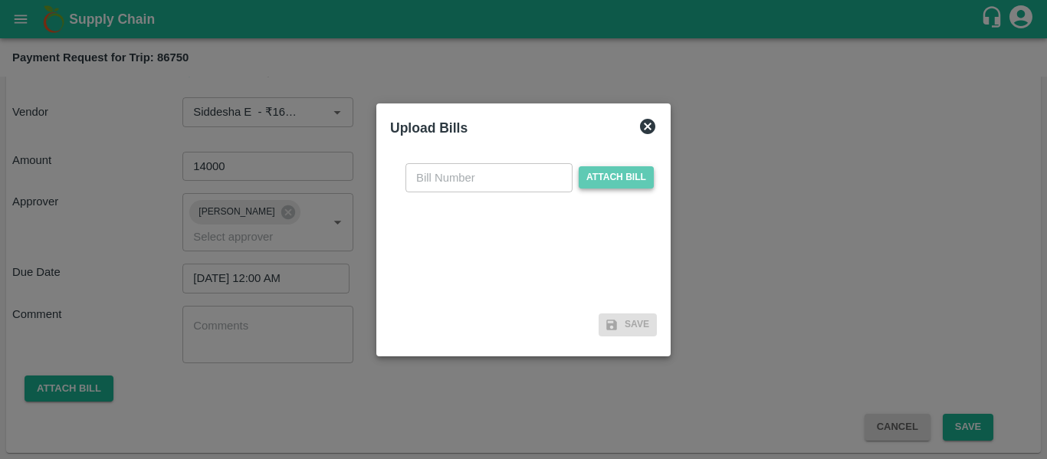
click at [596, 187] on span "Attach bill" at bounding box center [616, 177] width 75 height 22
click at [0, 0] on input "Attach bill" at bounding box center [0, 0] width 0 height 0
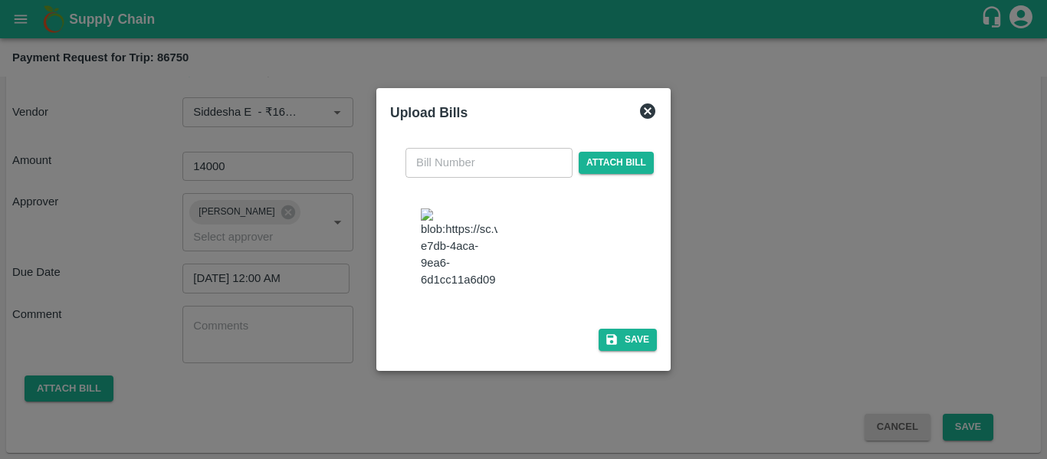
click at [460, 254] on img at bounding box center [459, 248] width 77 height 80
click at [451, 153] on input "text" at bounding box center [488, 162] width 167 height 29
type input "60"
click at [628, 351] on button "Save" at bounding box center [627, 340] width 58 height 22
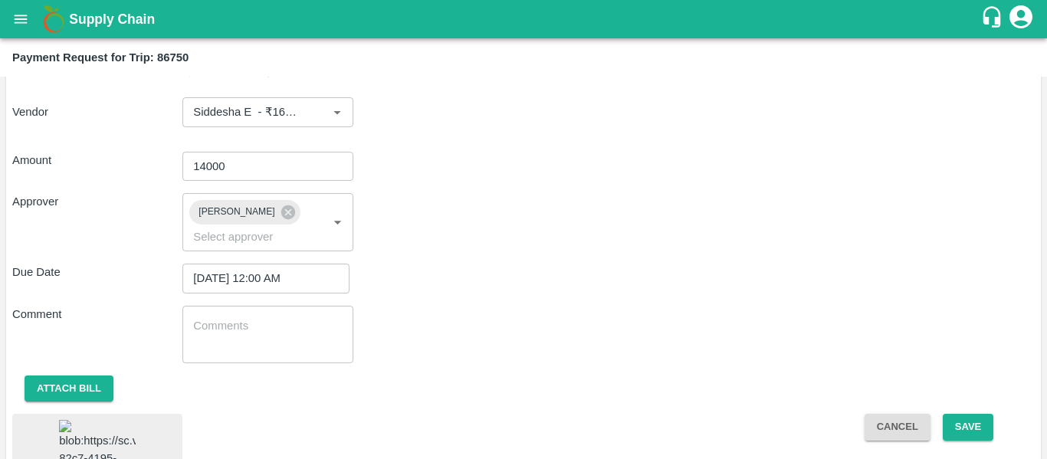
scroll to position [196, 0]
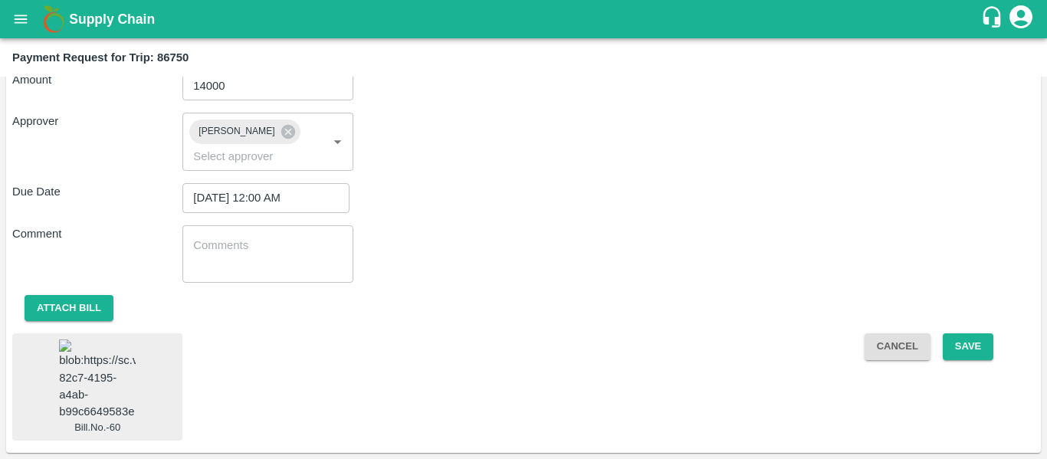
click at [210, 238] on textarea at bounding box center [267, 254] width 149 height 32
type textarea "advance"
click at [960, 333] on button "Save" at bounding box center [968, 346] width 51 height 27
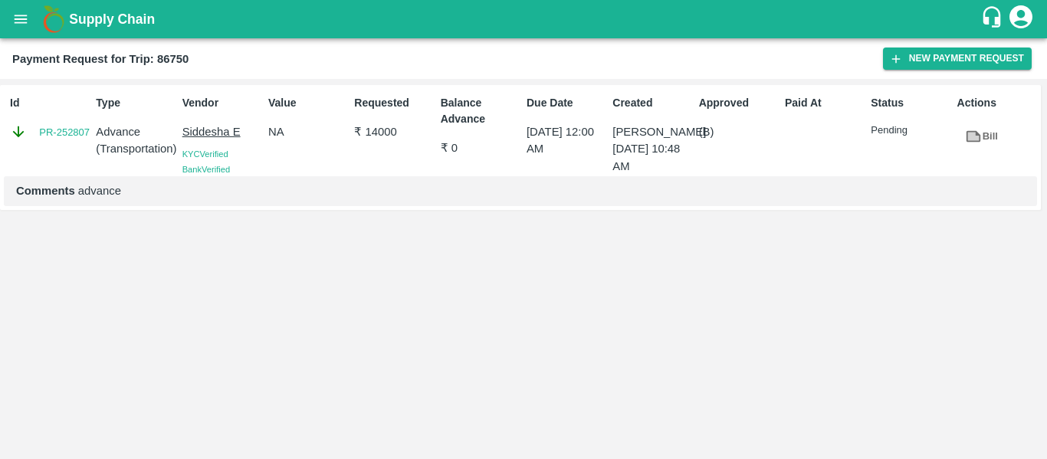
click at [15, 18] on icon "open drawer" at bounding box center [20, 19] width 17 height 17
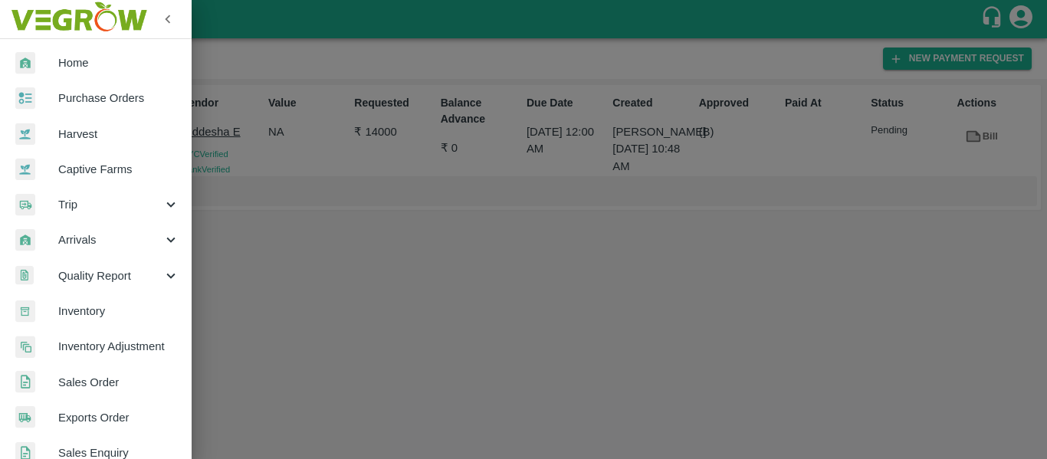
scroll to position [414, 0]
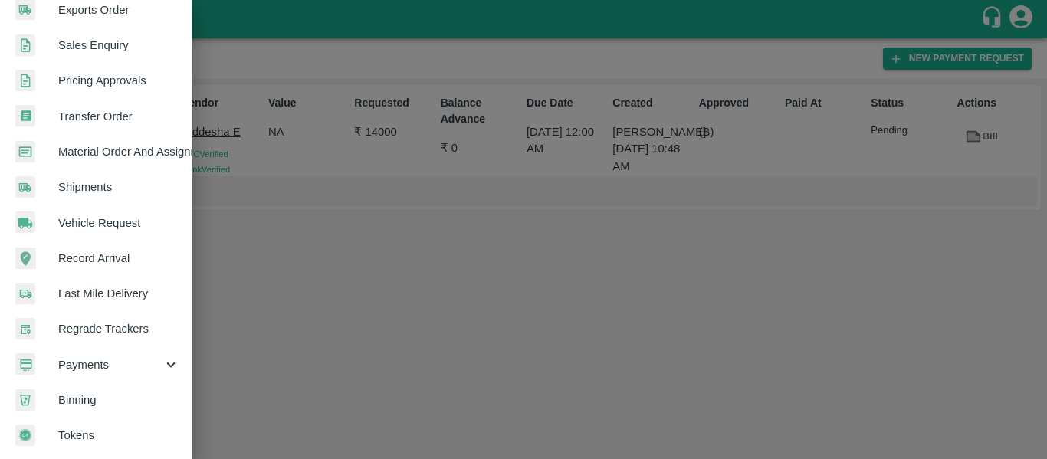
click at [155, 359] on span "Payments" at bounding box center [110, 364] width 104 height 17
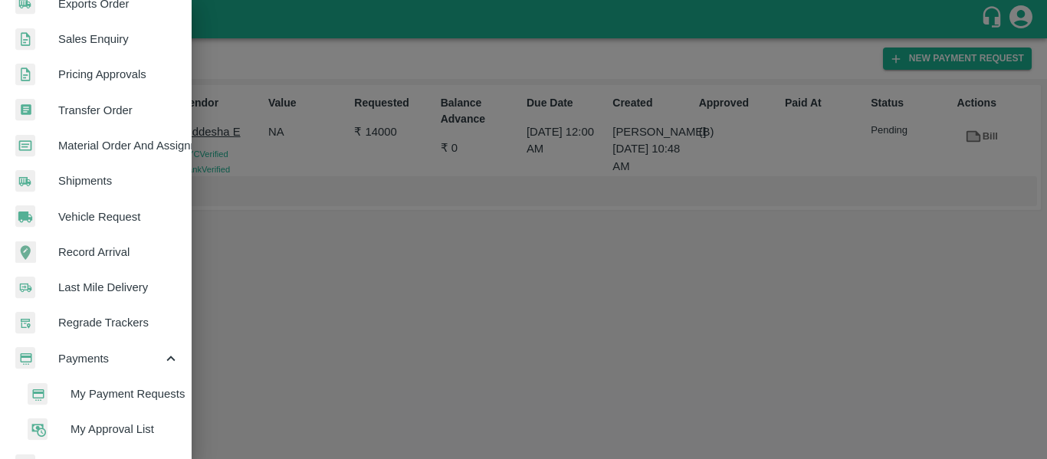
click at [141, 390] on span "My Payment Requests" at bounding box center [124, 393] width 109 height 17
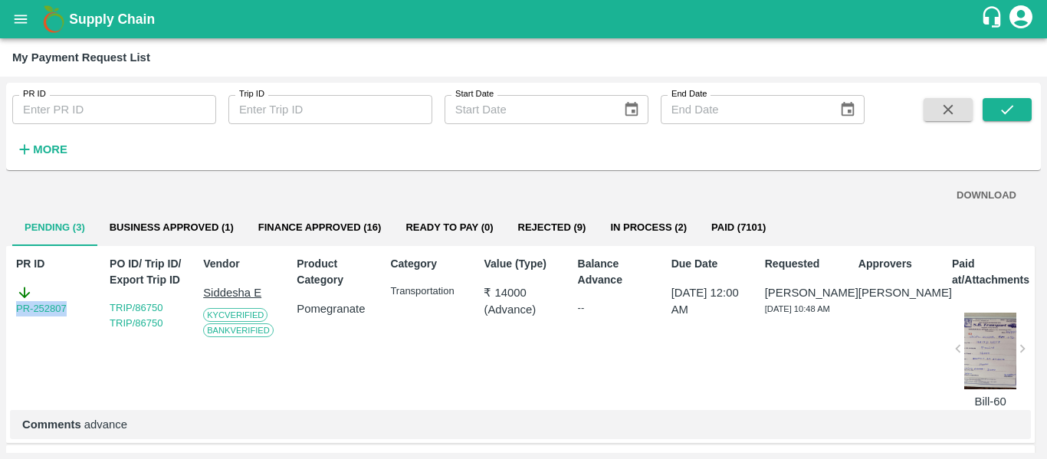
drag, startPoint x: 82, startPoint y: 318, endPoint x: 3, endPoint y: 332, distance: 80.1
click at [3, 332] on div "PR ID PR ID Trip ID Trip ID Start Date Start Date End Date End Date More DOWNLO…" at bounding box center [523, 268] width 1047 height 382
copy link "PR-252807"
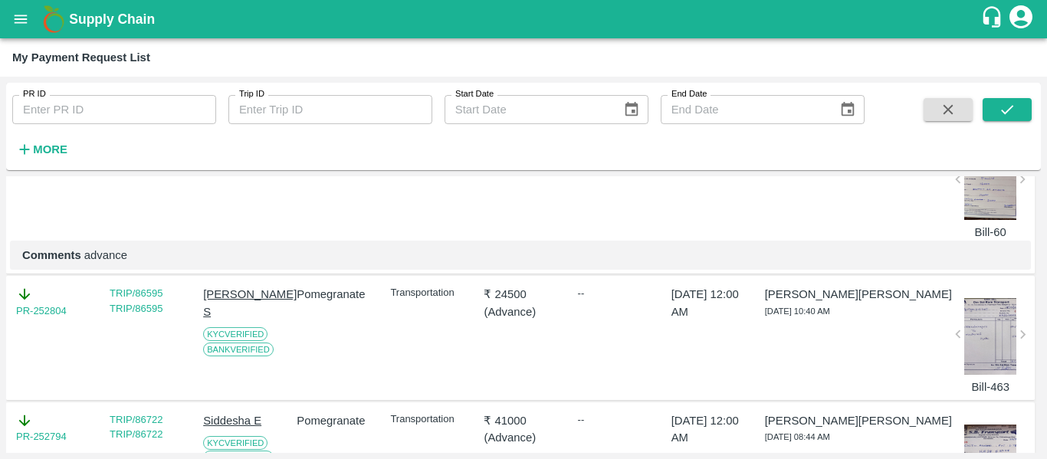
scroll to position [171, 0]
drag, startPoint x: 75, startPoint y: 323, endPoint x: 0, endPoint y: 335, distance: 76.0
click at [0, 335] on div "PR ID PR ID Trip ID Trip ID Start Date Start Date End Date End Date More DOWNLO…" at bounding box center [523, 268] width 1047 height 382
copy link "PR-252804"
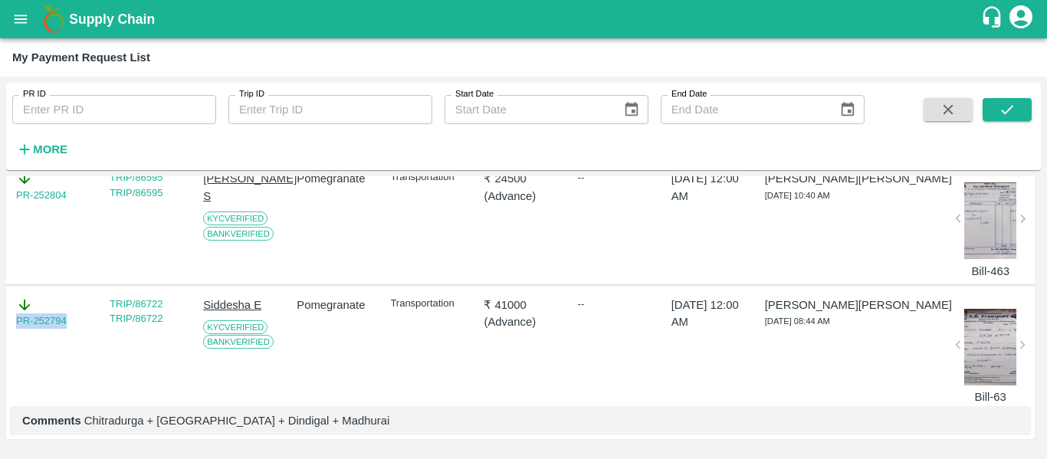
drag, startPoint x: 76, startPoint y: 316, endPoint x: 0, endPoint y: 330, distance: 77.2
click at [0, 330] on div "PR ID PR ID Trip ID Trip ID Start Date Start Date End Date End Date More DOWNLO…" at bounding box center [523, 268] width 1047 height 382
copy link "PR-252794"
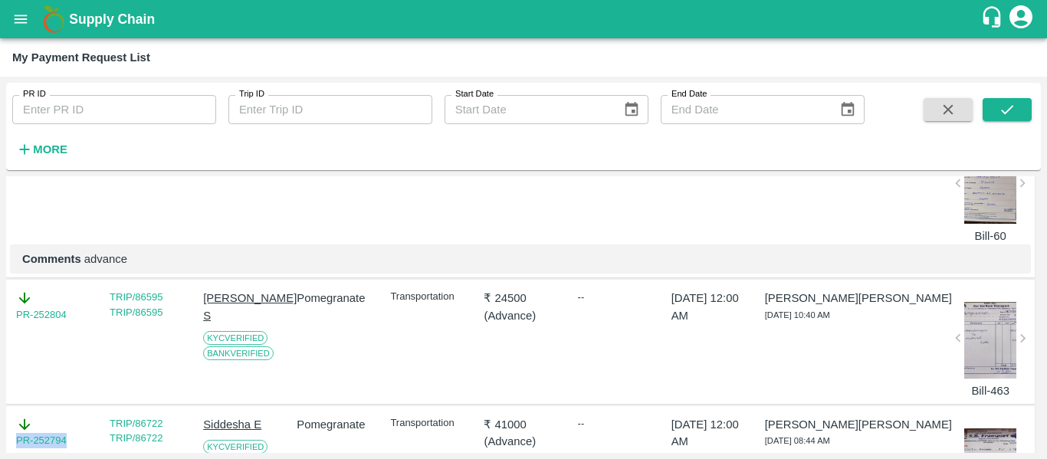
scroll to position [166, 0]
